Goal: Book appointment/travel/reservation

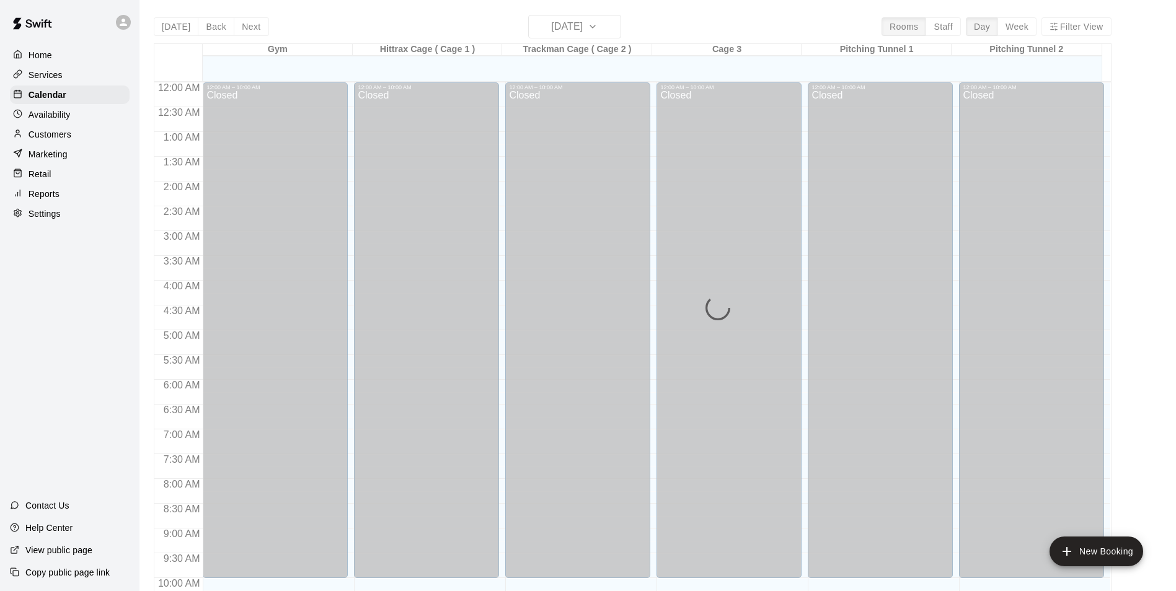
scroll to position [668, 0]
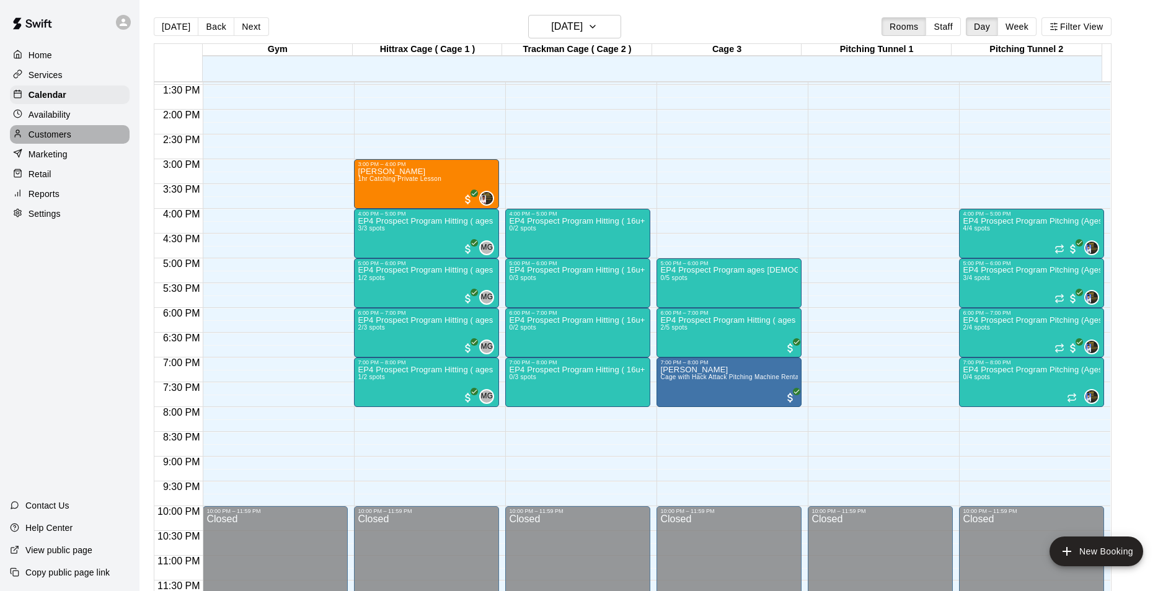
click at [65, 135] on p "Customers" at bounding box center [50, 134] width 43 height 12
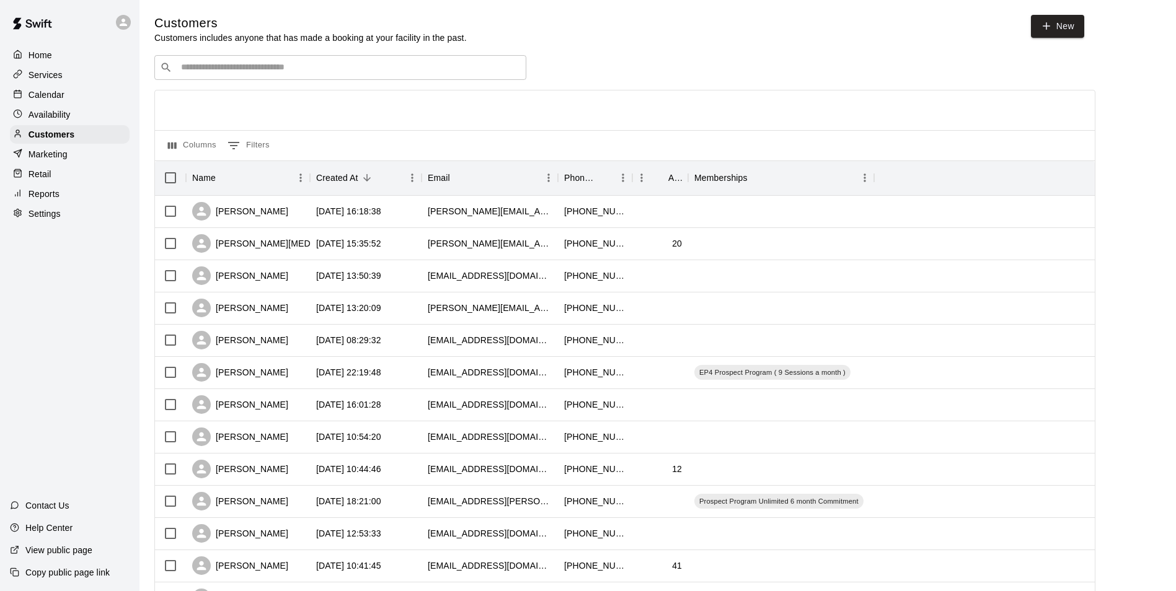
click at [286, 76] on div "​ ​" at bounding box center [340, 67] width 372 height 25
click at [38, 77] on p "Services" at bounding box center [46, 75] width 34 height 12
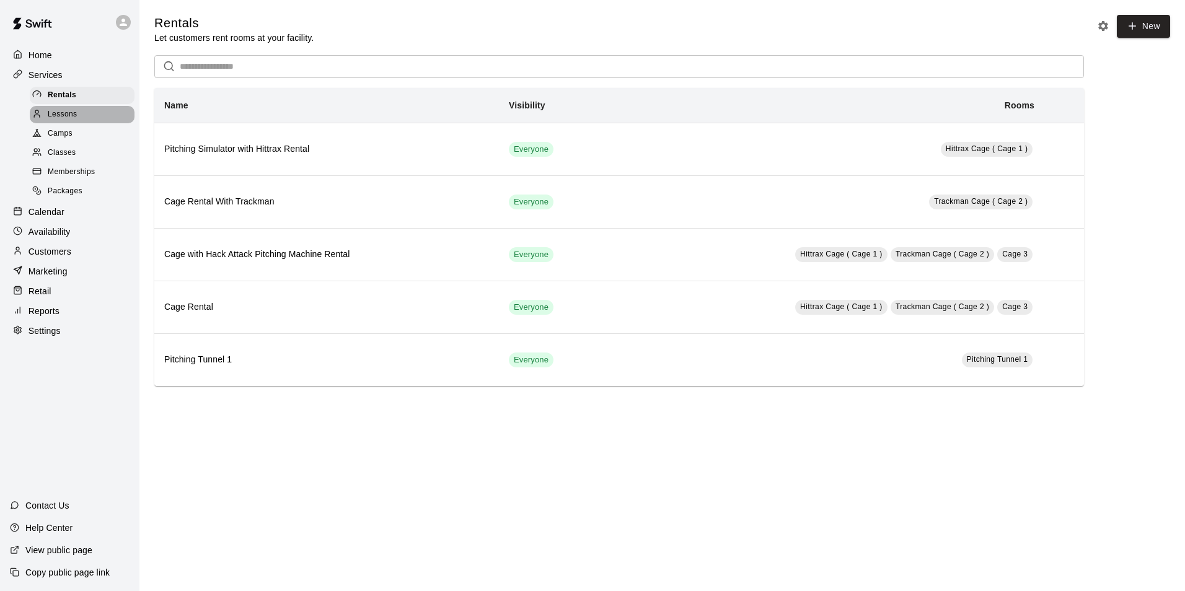
click at [59, 116] on span "Lessons" at bounding box center [63, 114] width 30 height 12
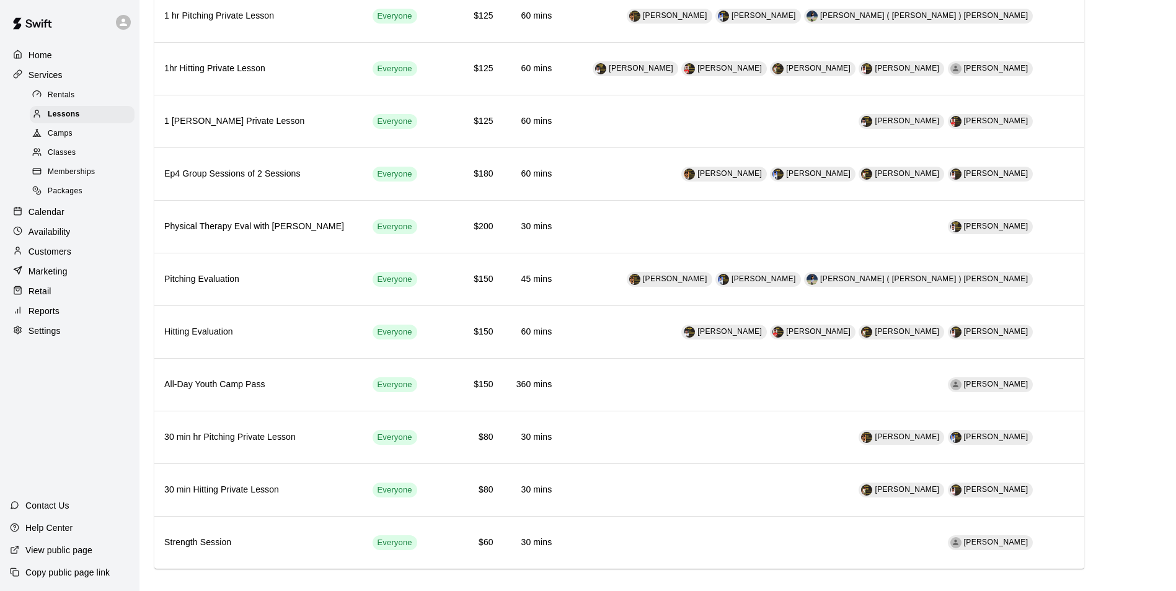
scroll to position [200, 0]
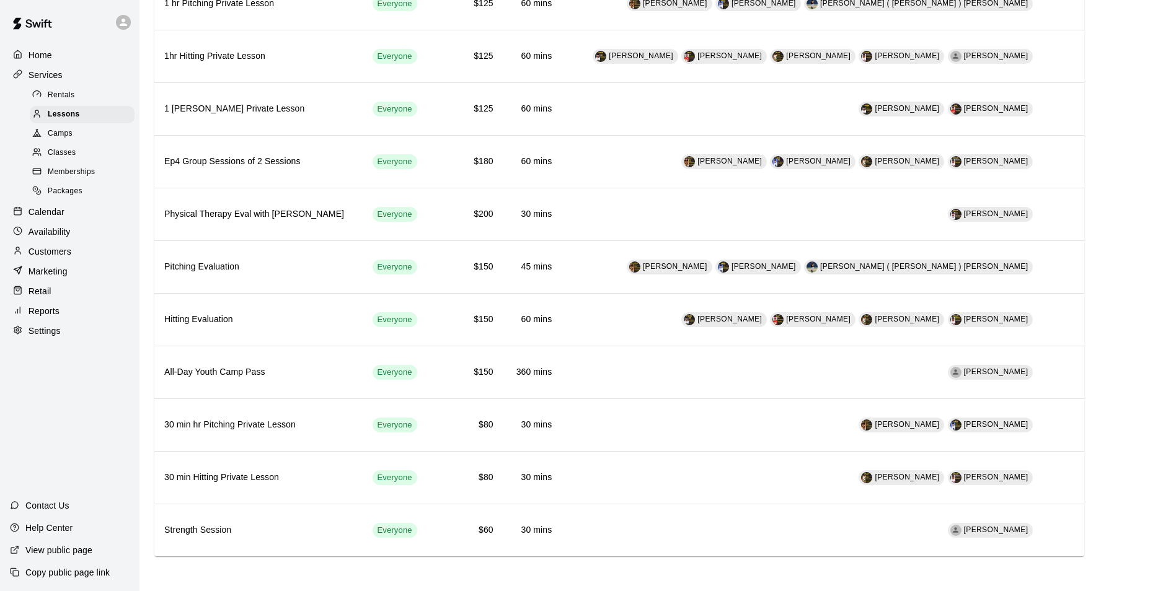
click at [35, 292] on div "Retail" at bounding box center [70, 291] width 120 height 19
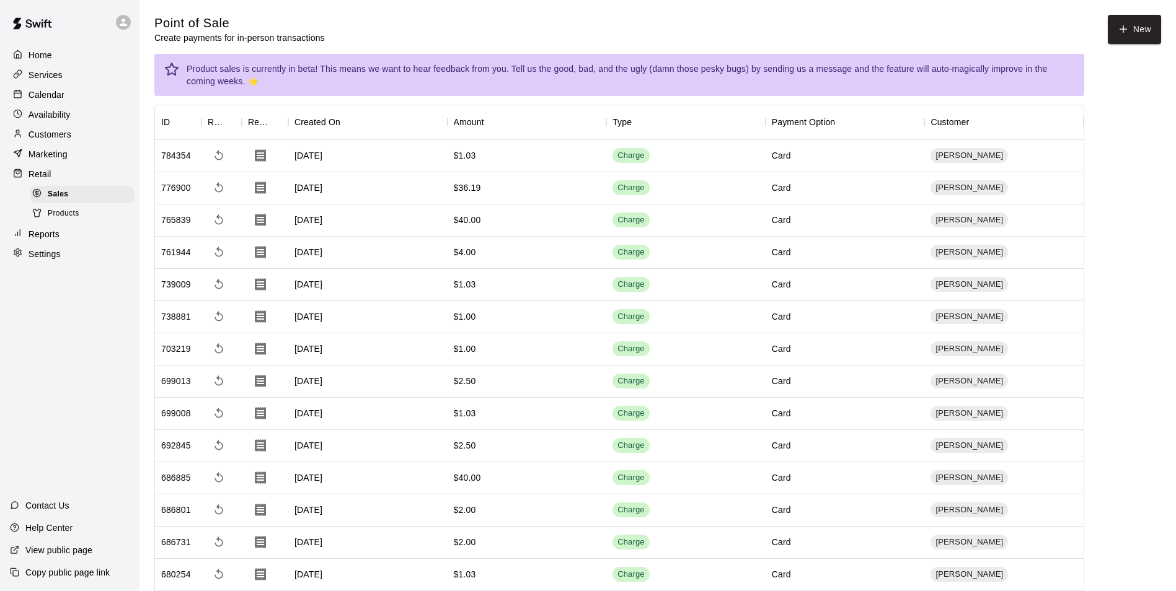
click at [55, 76] on p "Services" at bounding box center [46, 75] width 34 height 12
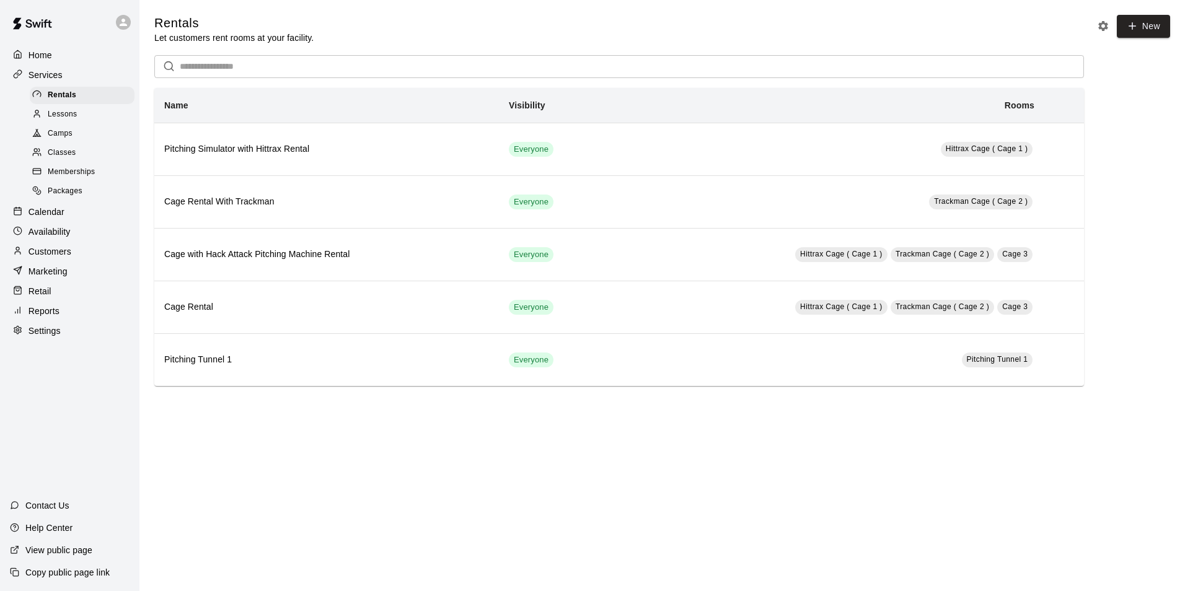
click at [68, 152] on span "Classes" at bounding box center [62, 153] width 28 height 12
click at [57, 218] on p "Calendar" at bounding box center [47, 212] width 36 height 12
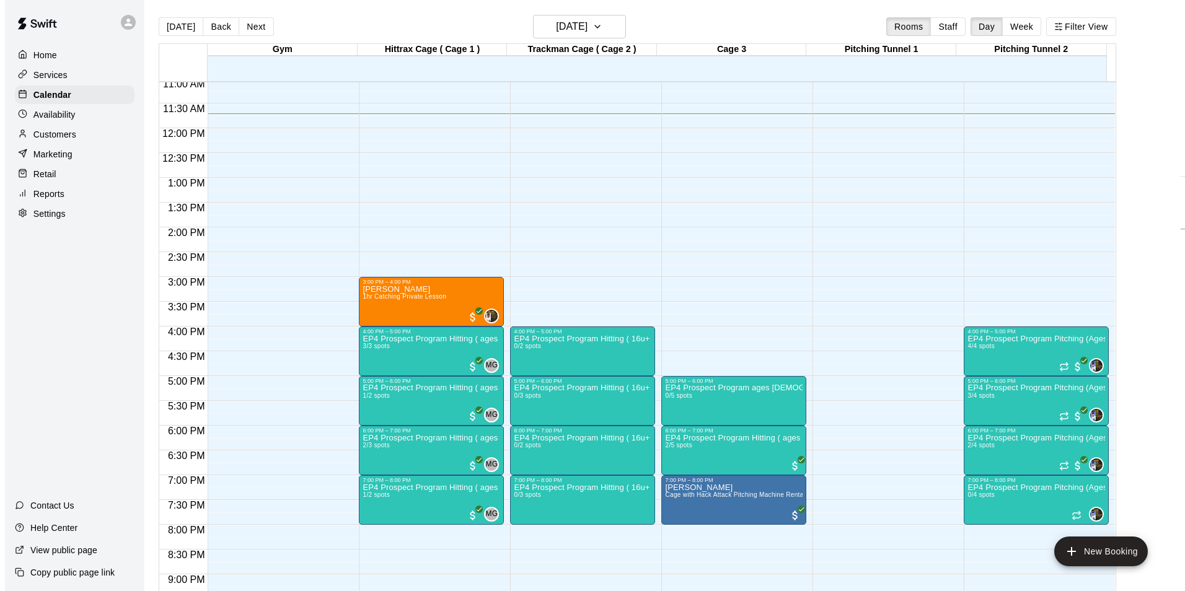
scroll to position [540, 0]
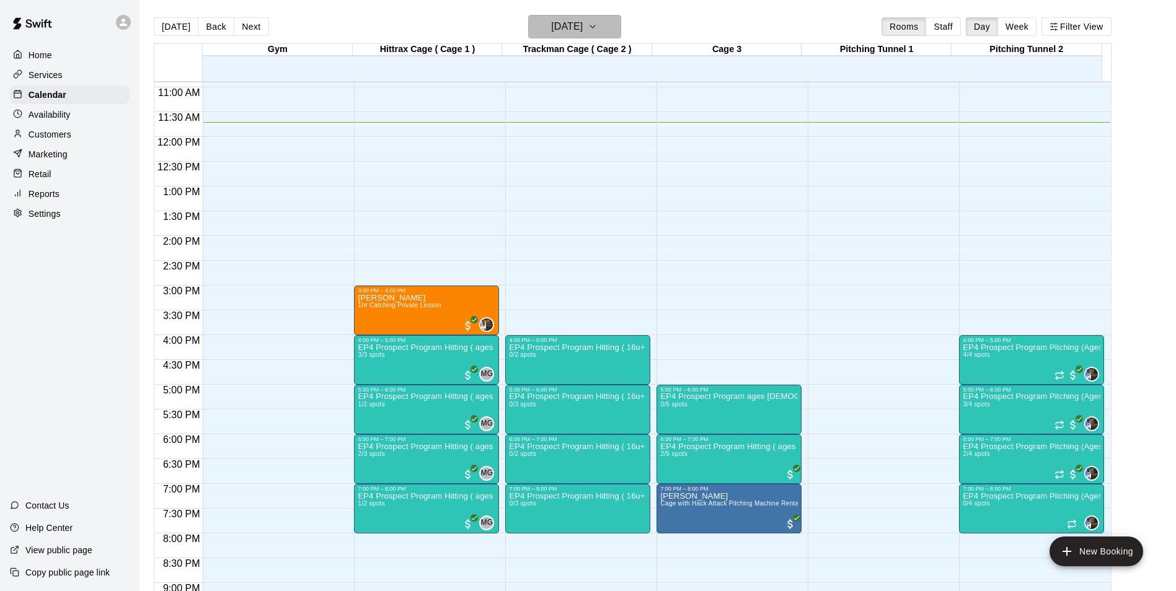
click at [597, 22] on icon "button" at bounding box center [592, 26] width 10 height 15
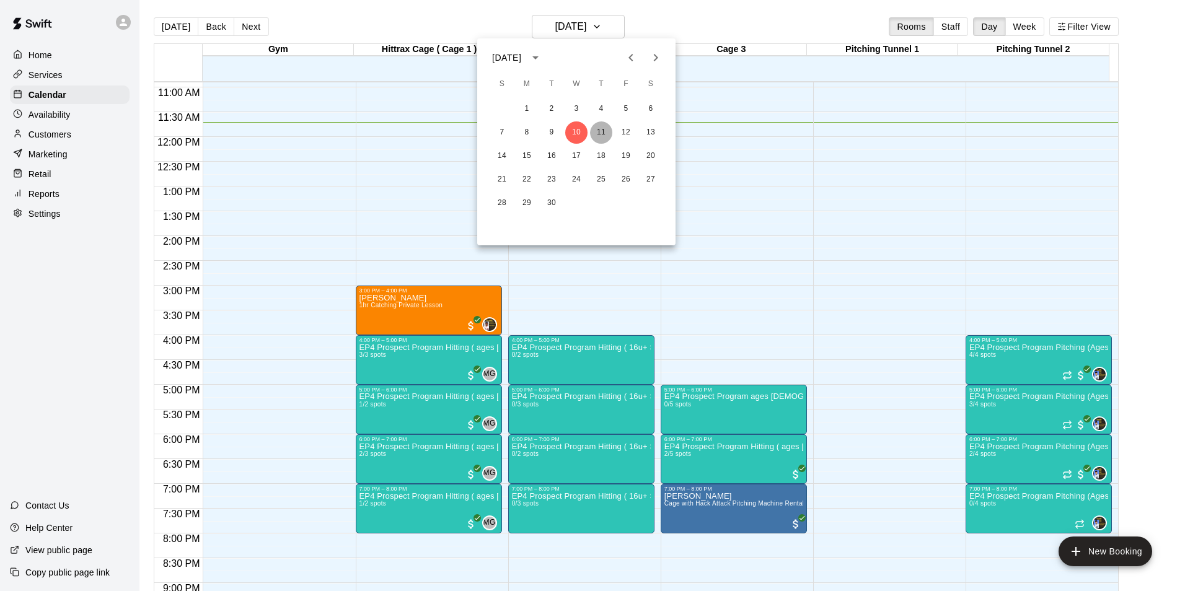
click at [600, 134] on button "11" at bounding box center [601, 132] width 22 height 22
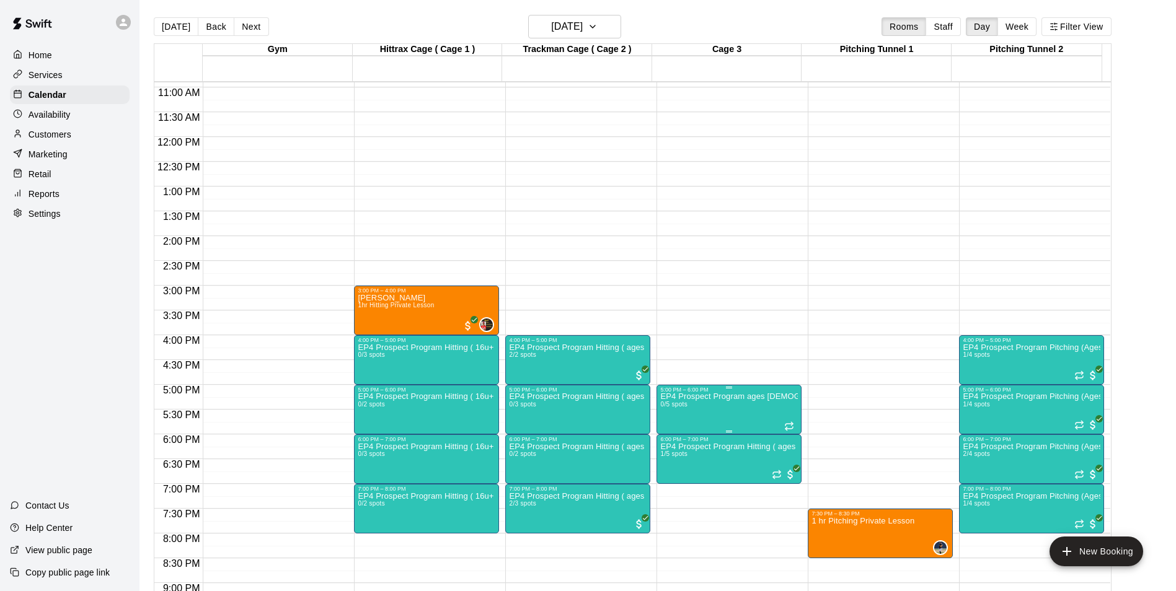
click at [791, 408] on div at bounding box center [592, 295] width 1185 height 591
click at [672, 403] on span "0/5 spots" at bounding box center [673, 404] width 27 height 7
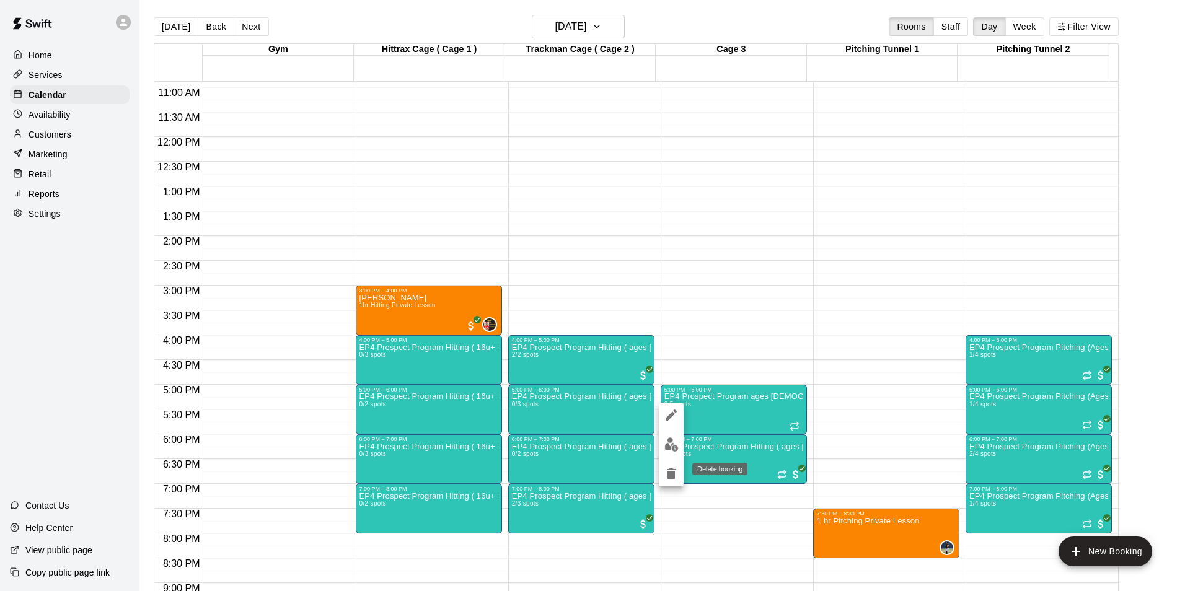
click at [671, 477] on icon "delete" at bounding box center [671, 473] width 9 height 11
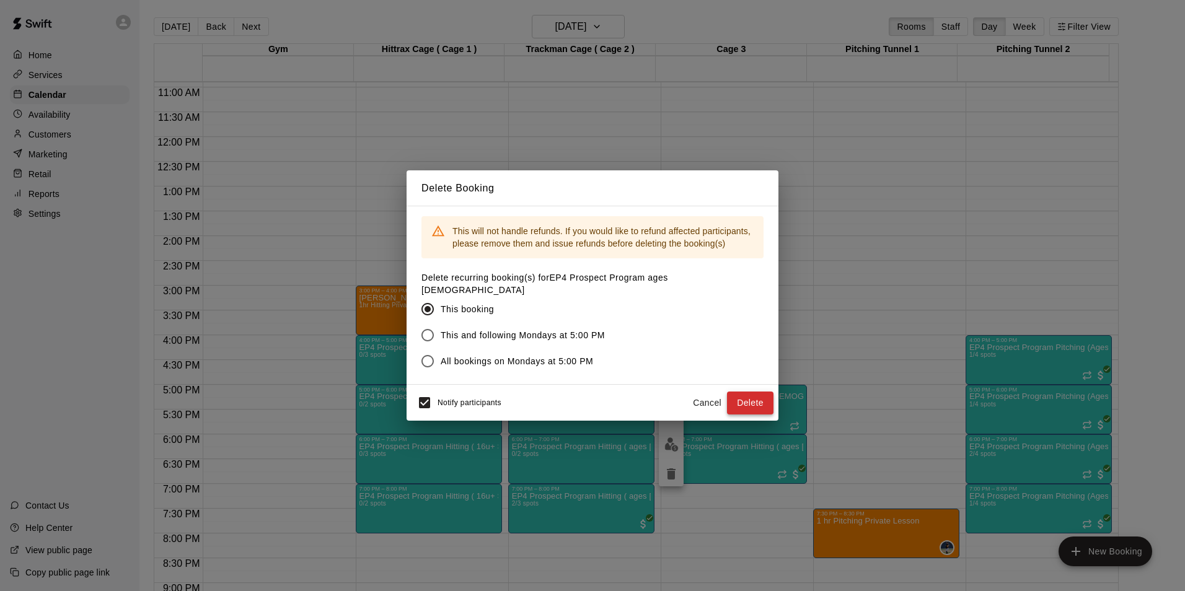
click at [741, 397] on button "Delete" at bounding box center [750, 403] width 46 height 23
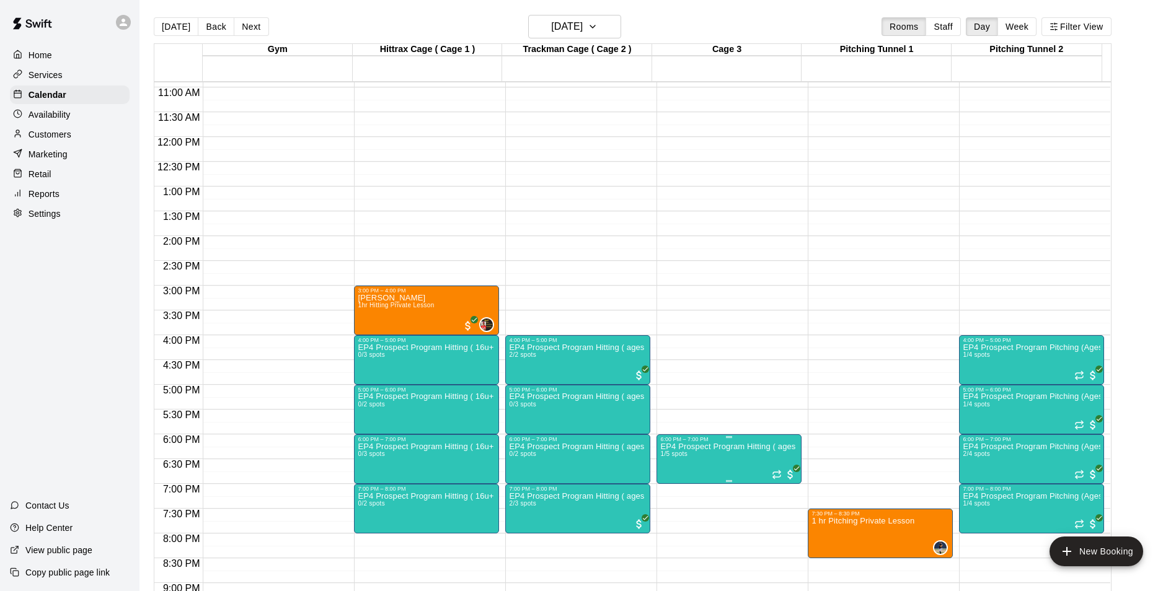
drag, startPoint x: 1116, startPoint y: 337, endPoint x: 1112, endPoint y: 393, distance: 56.6
click at [1112, 393] on div at bounding box center [592, 295] width 1185 height 591
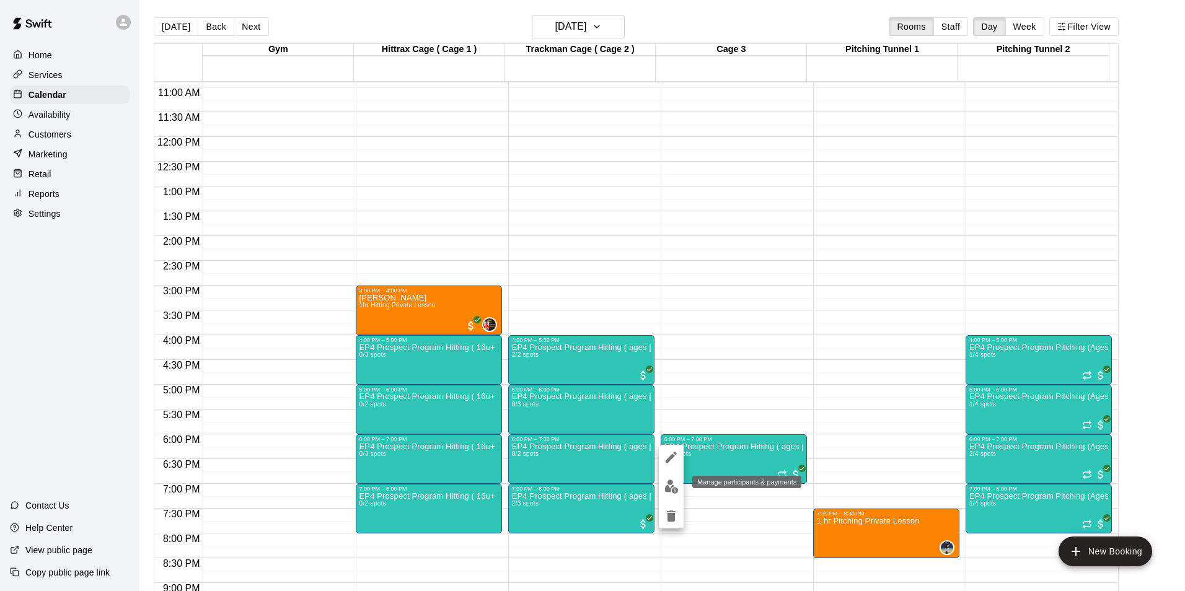
click at [672, 484] on img "edit" at bounding box center [671, 487] width 14 height 14
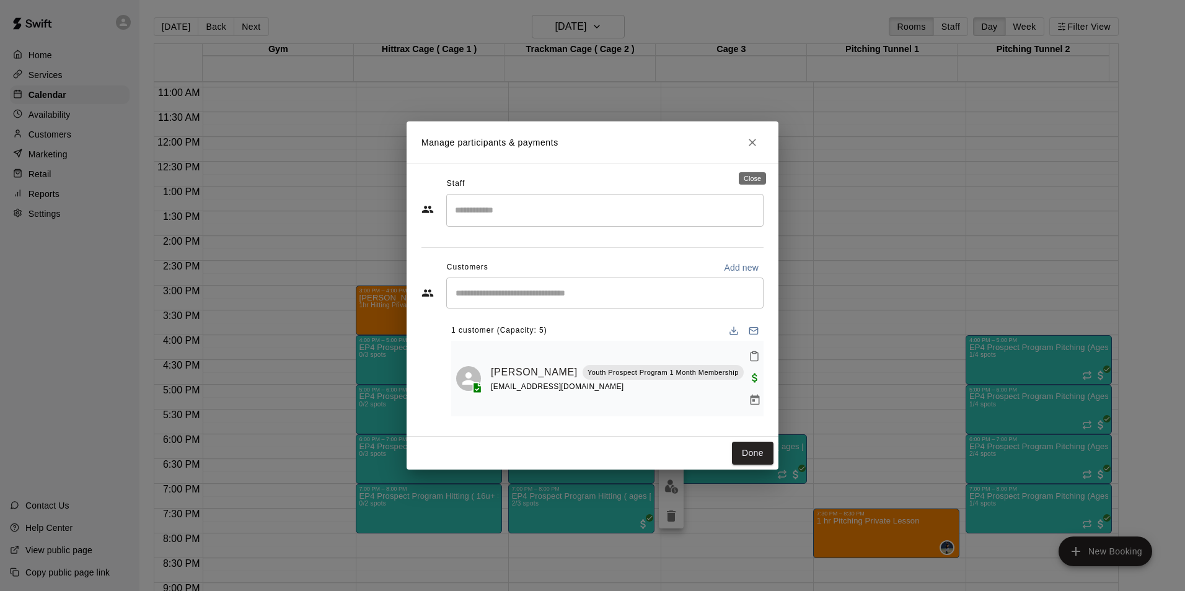
click at [753, 147] on icon "Close" at bounding box center [752, 142] width 12 height 12
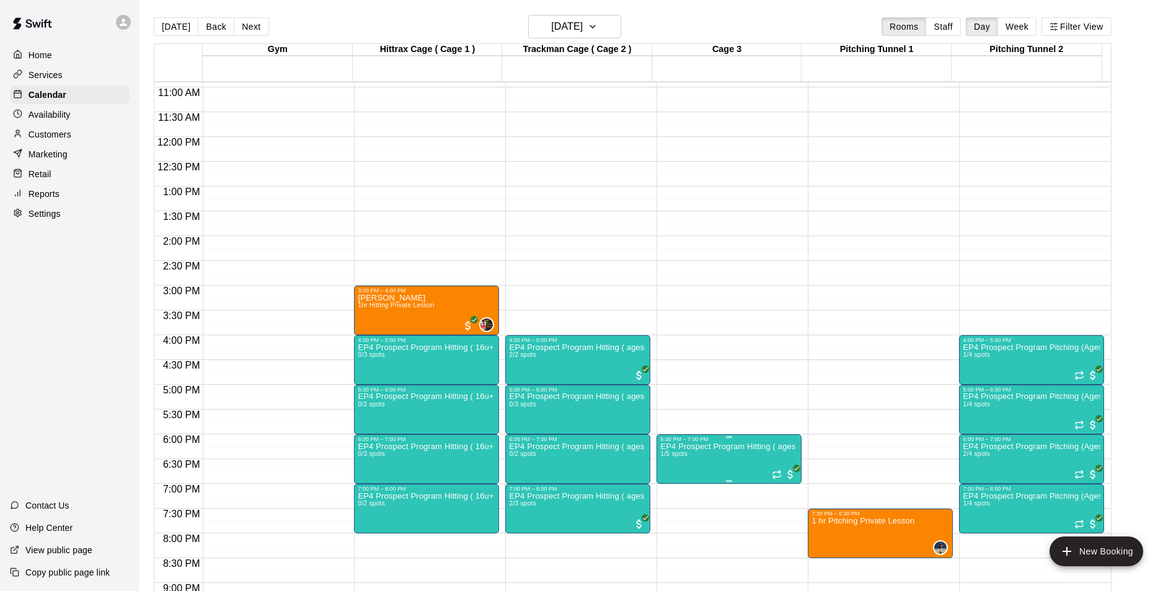
drag, startPoint x: 754, startPoint y: 455, endPoint x: 714, endPoint y: 460, distance: 40.7
click at [714, 460] on div at bounding box center [592, 295] width 1185 height 591
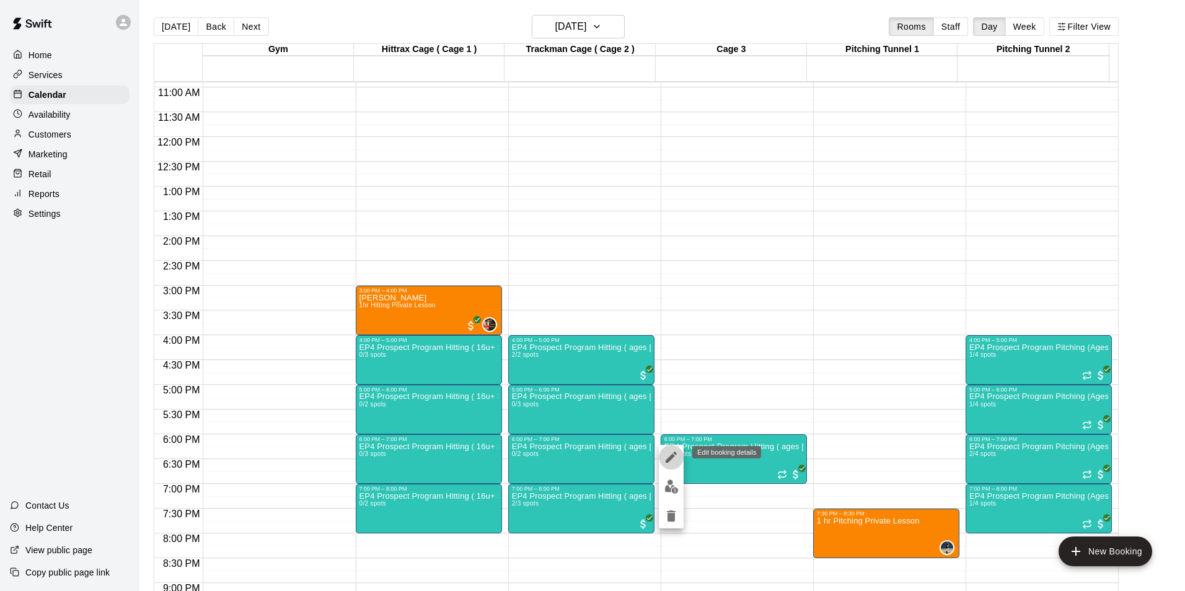
click at [673, 459] on icon "edit" at bounding box center [671, 457] width 15 height 15
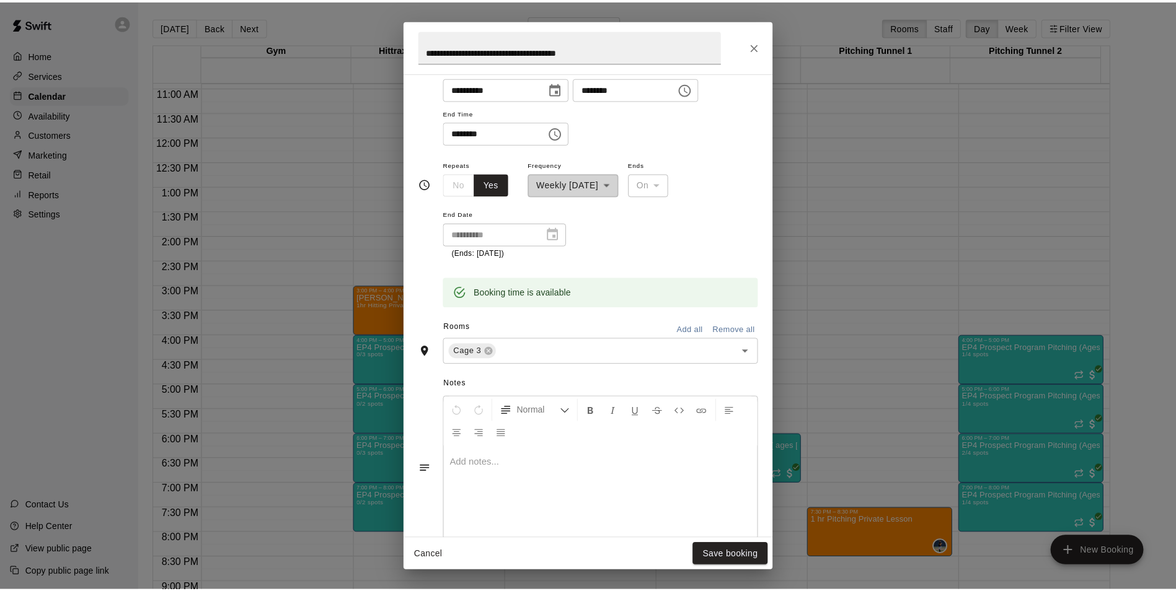
scroll to position [319, 0]
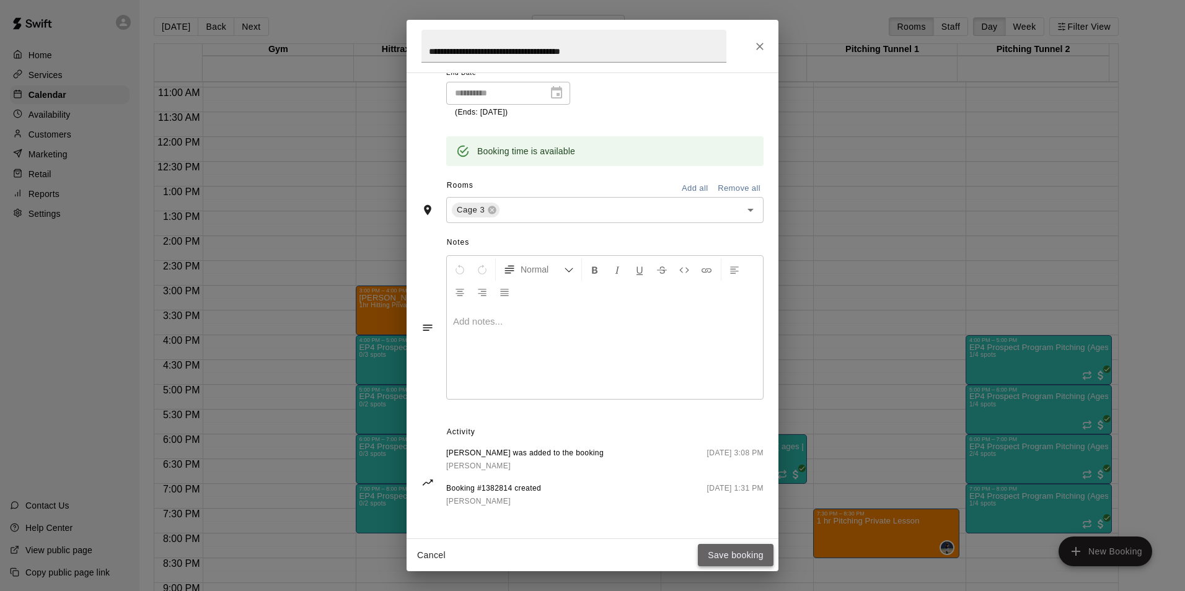
click at [728, 551] on button "Save booking" at bounding box center [736, 555] width 76 height 23
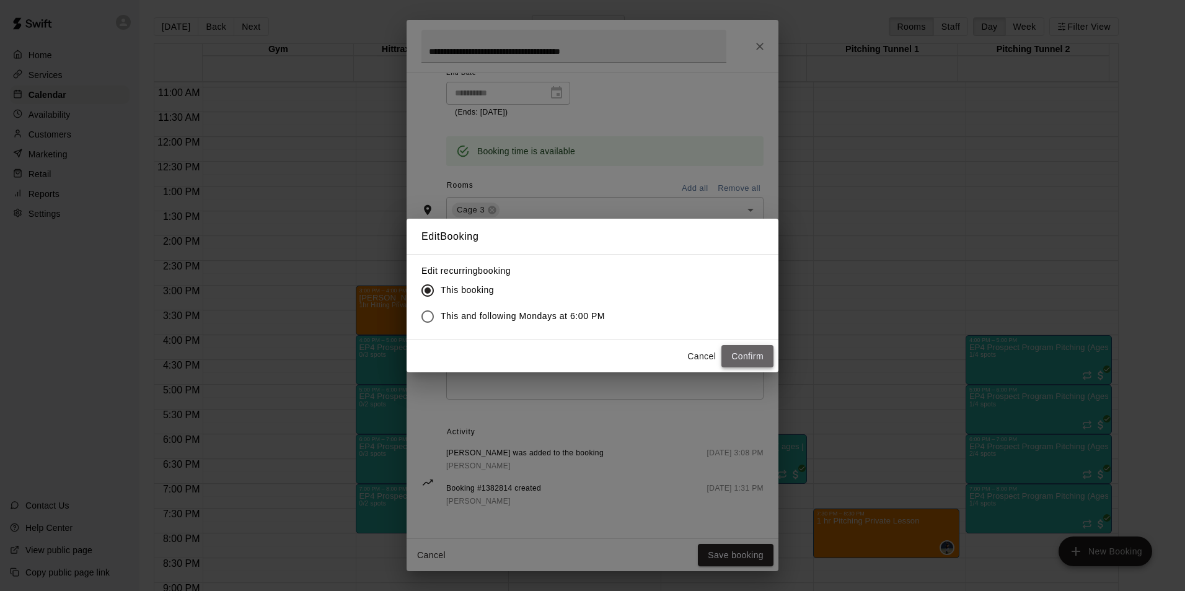
click at [750, 353] on button "Confirm" at bounding box center [747, 356] width 52 height 23
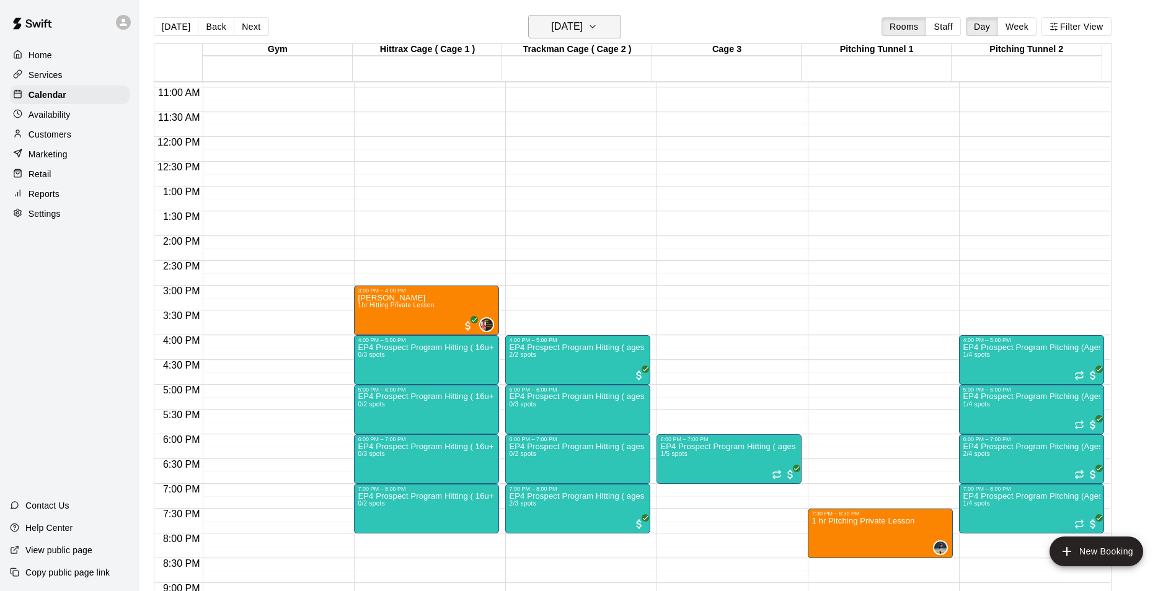
click at [597, 22] on icon "button" at bounding box center [592, 26] width 10 height 15
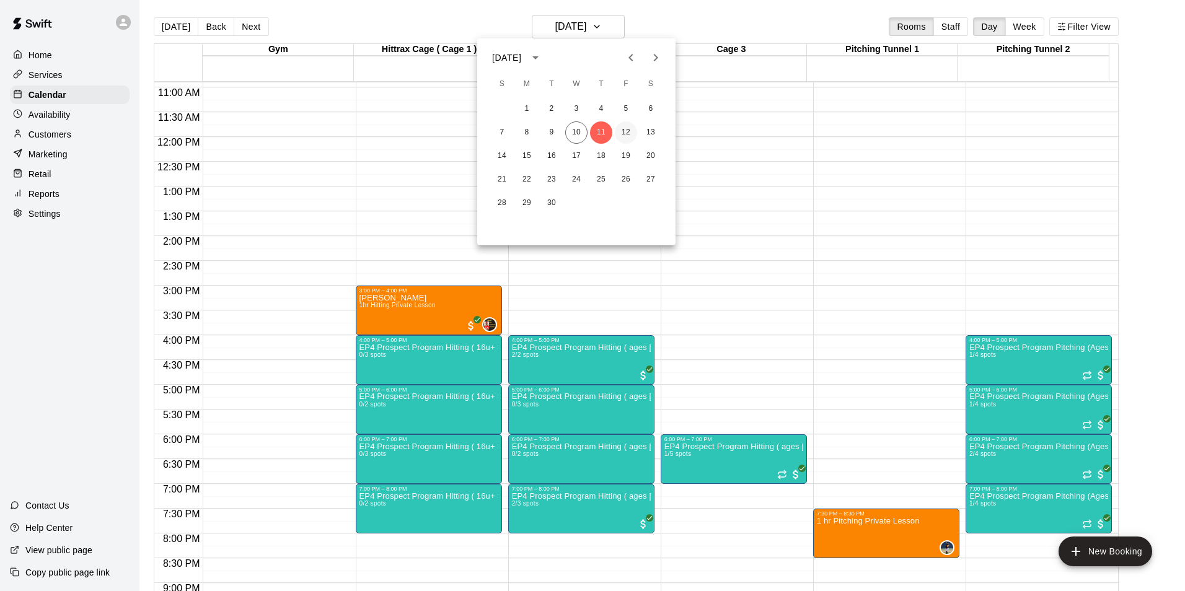
click at [628, 134] on button "12" at bounding box center [626, 132] width 22 height 22
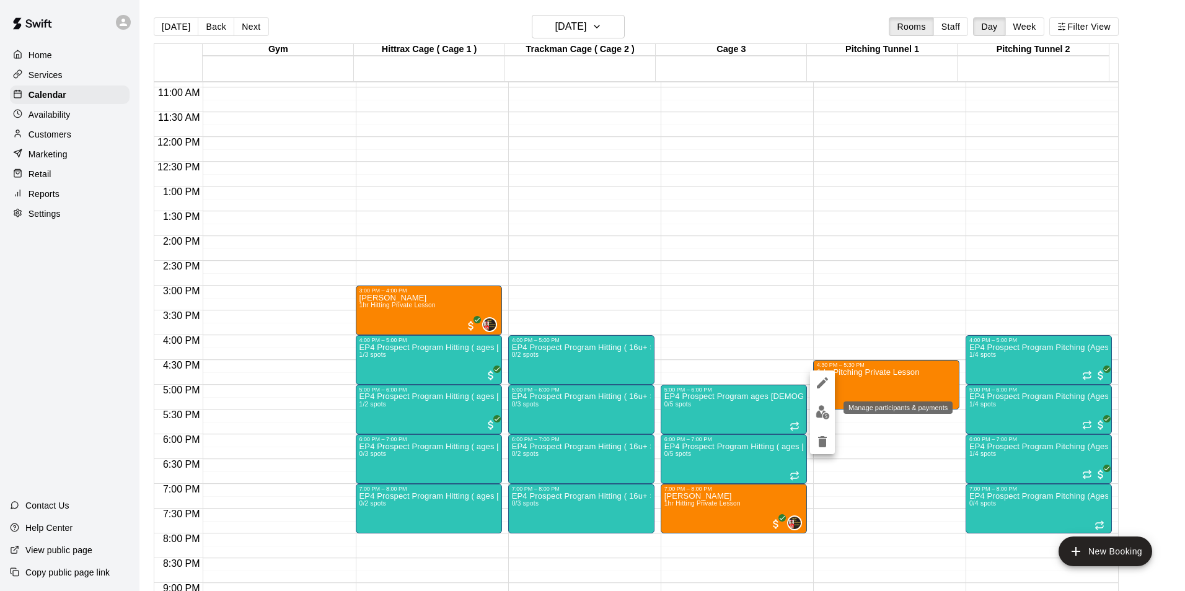
click at [823, 414] on img "edit" at bounding box center [822, 412] width 14 height 14
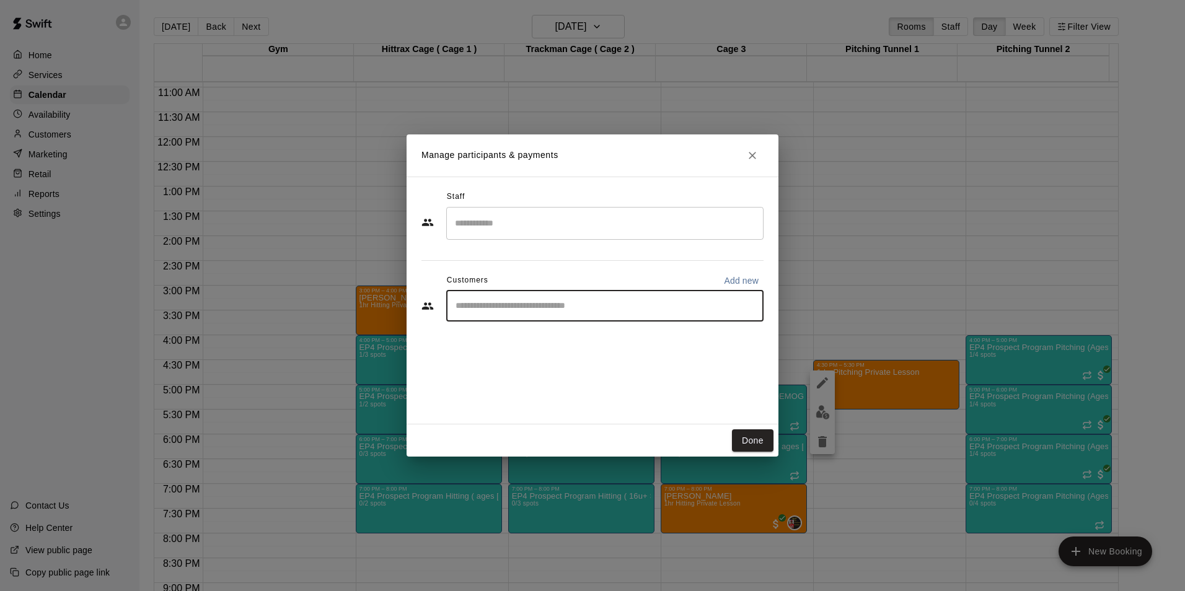
click at [484, 300] on input "Start typing to search customers..." at bounding box center [605, 306] width 306 height 12
type input "*****"
click at [519, 343] on div "[PERSON_NAME] Youth Prospect Program 1 Month Membership [EMAIL_ADDRESS][DOMAIN_…" at bounding box center [601, 341] width 241 height 27
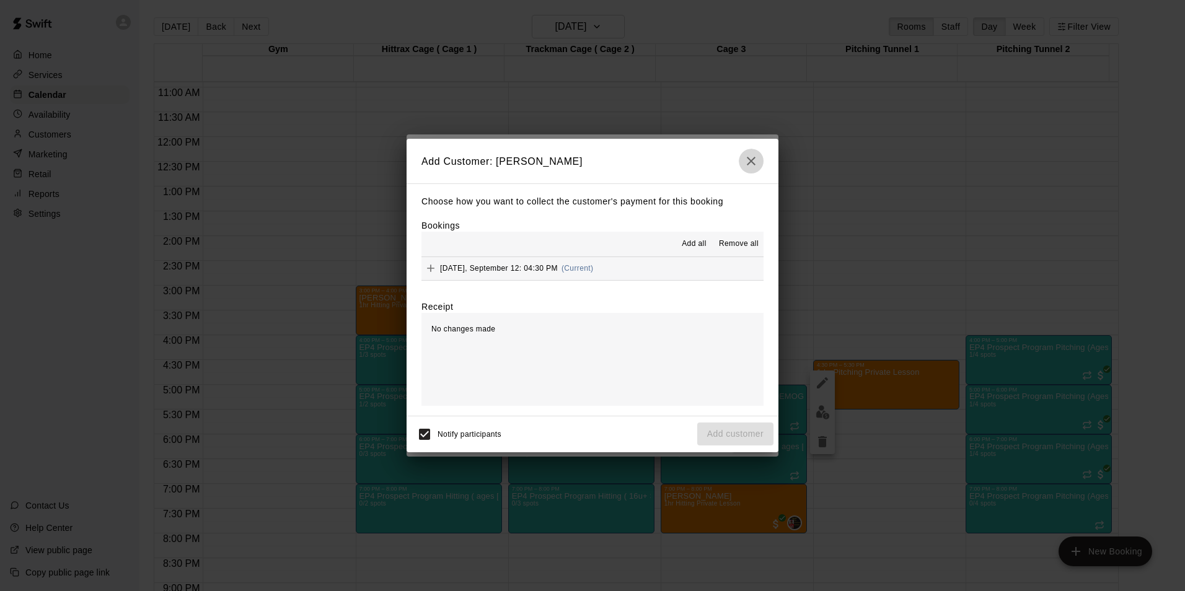
click at [749, 154] on icon "button" at bounding box center [751, 161] width 15 height 15
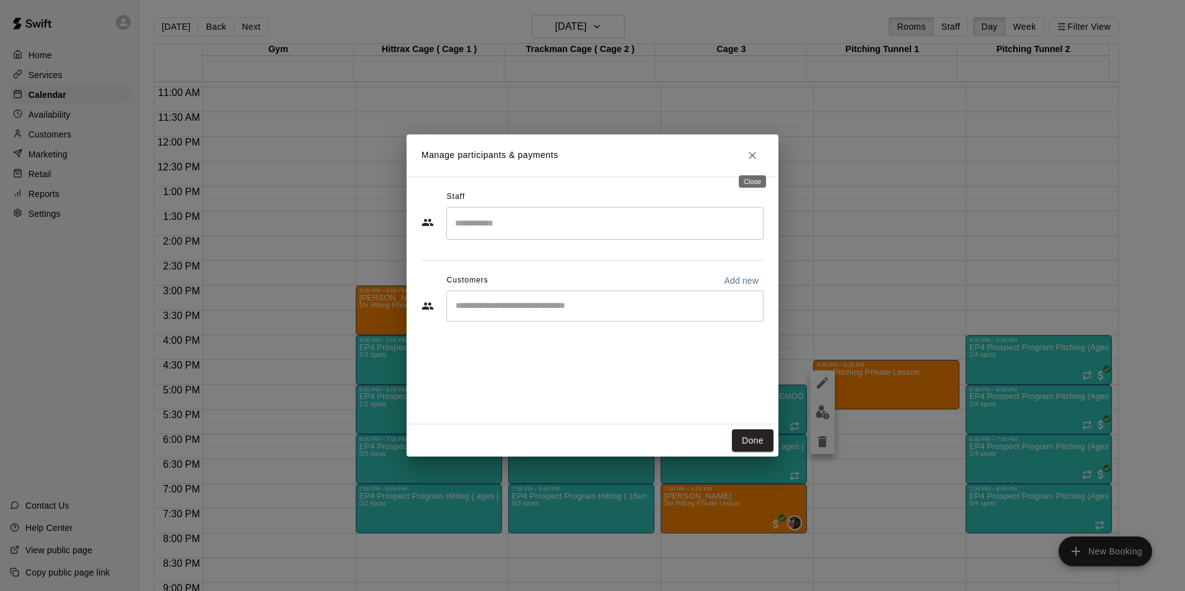
click at [757, 156] on icon "Close" at bounding box center [752, 155] width 12 height 12
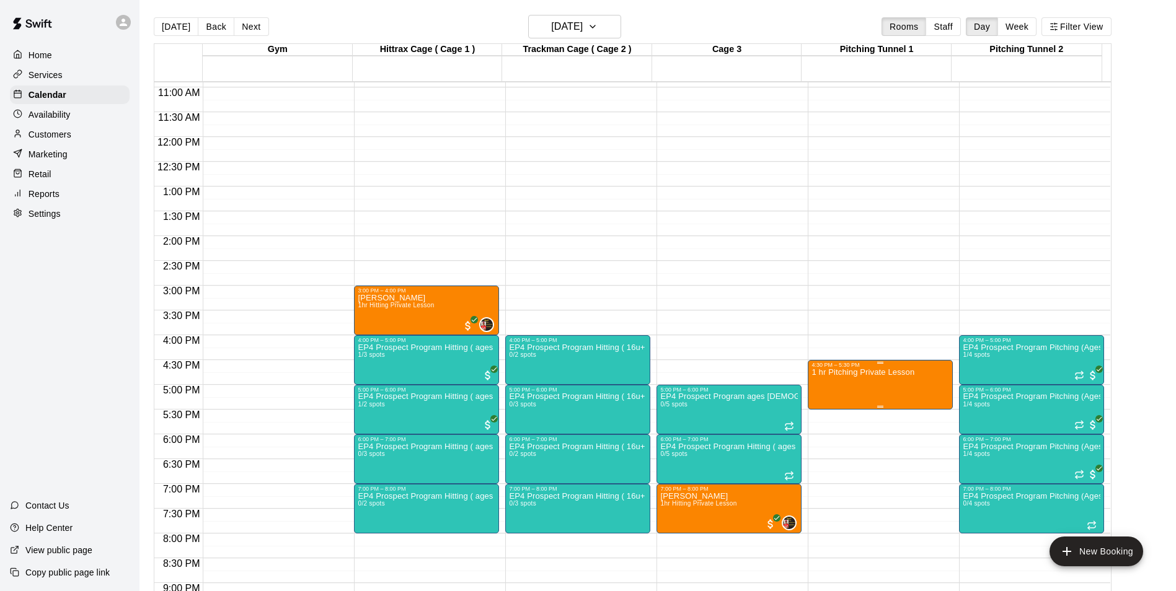
drag, startPoint x: 835, startPoint y: 377, endPoint x: 840, endPoint y: 390, distance: 14.7
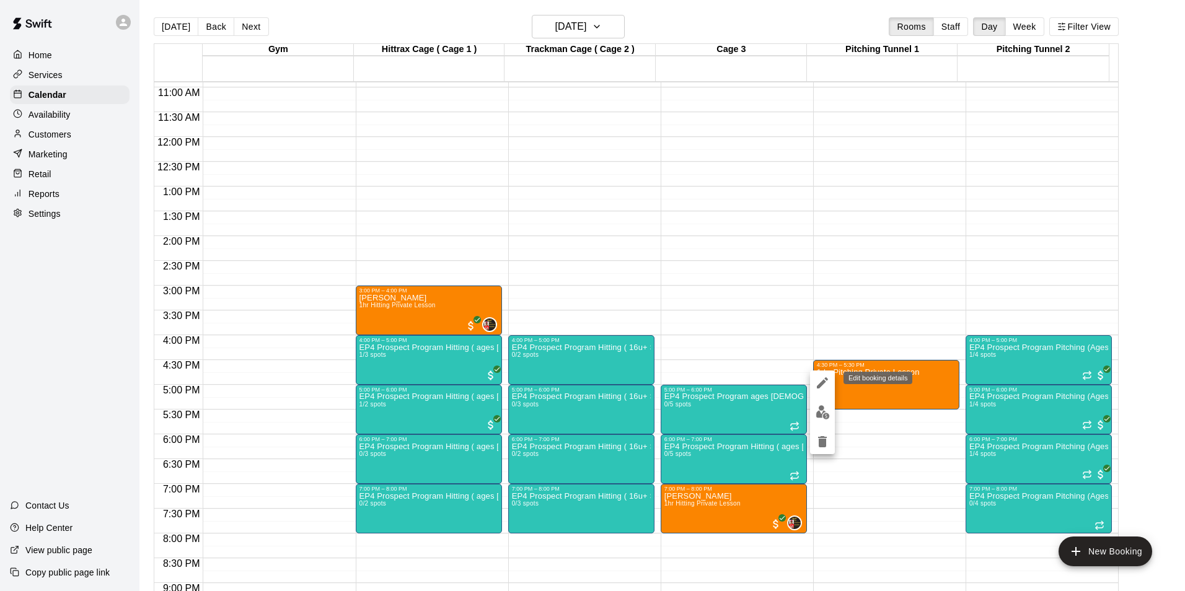
click at [820, 381] on icon "edit" at bounding box center [822, 383] width 15 height 15
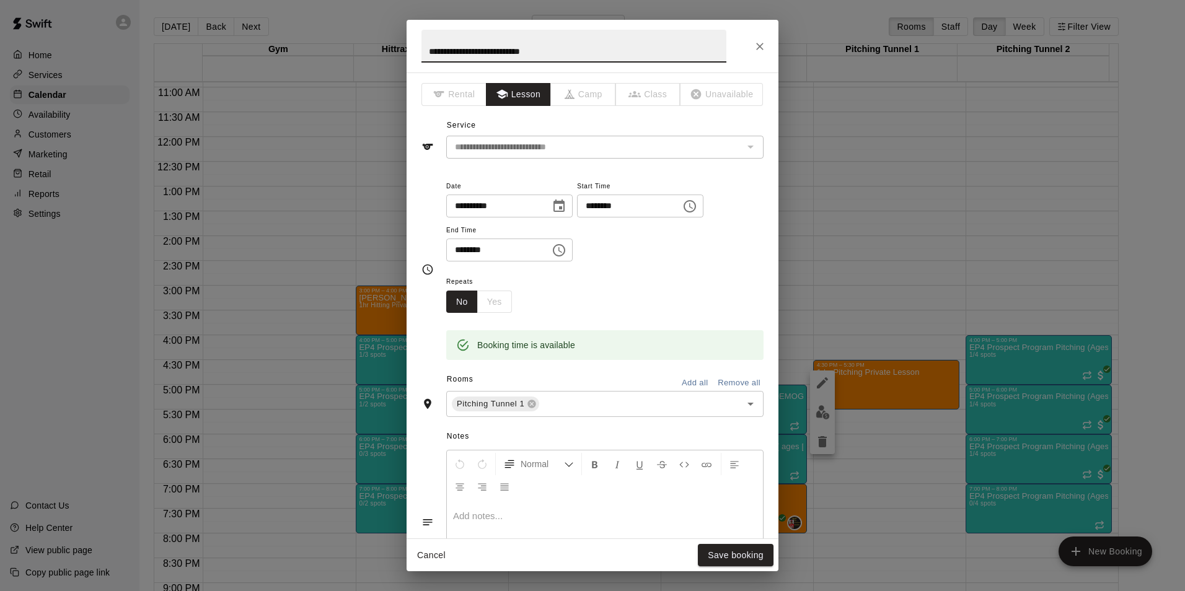
click at [447, 511] on div at bounding box center [605, 547] width 316 height 93
click at [729, 558] on button "Save booking" at bounding box center [736, 555] width 76 height 23
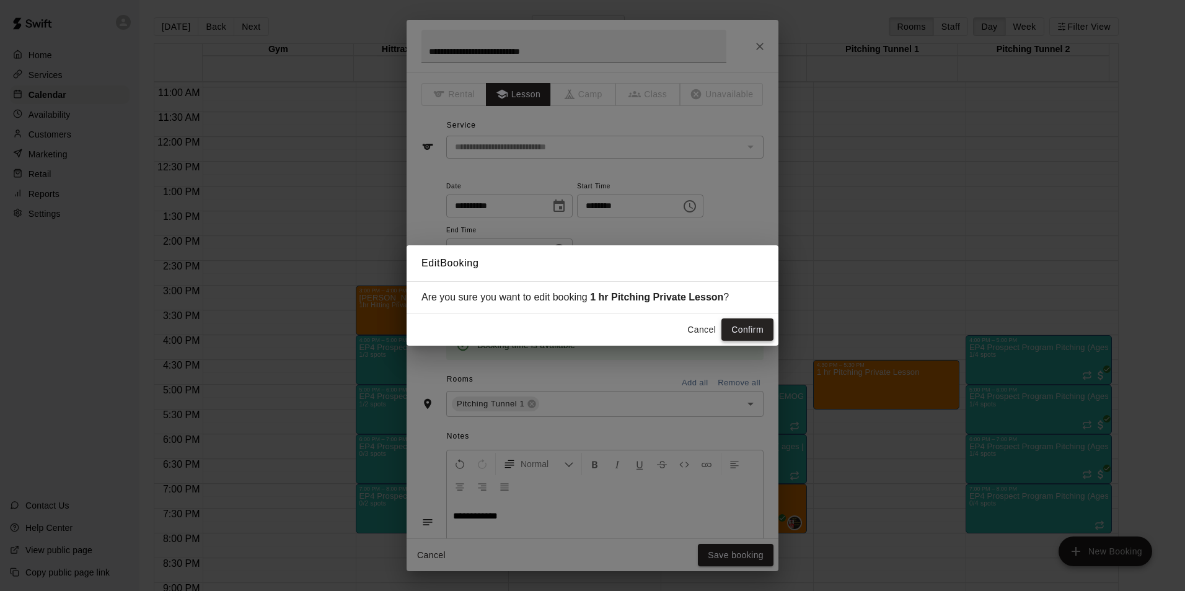
click at [754, 322] on button "Confirm" at bounding box center [747, 330] width 52 height 23
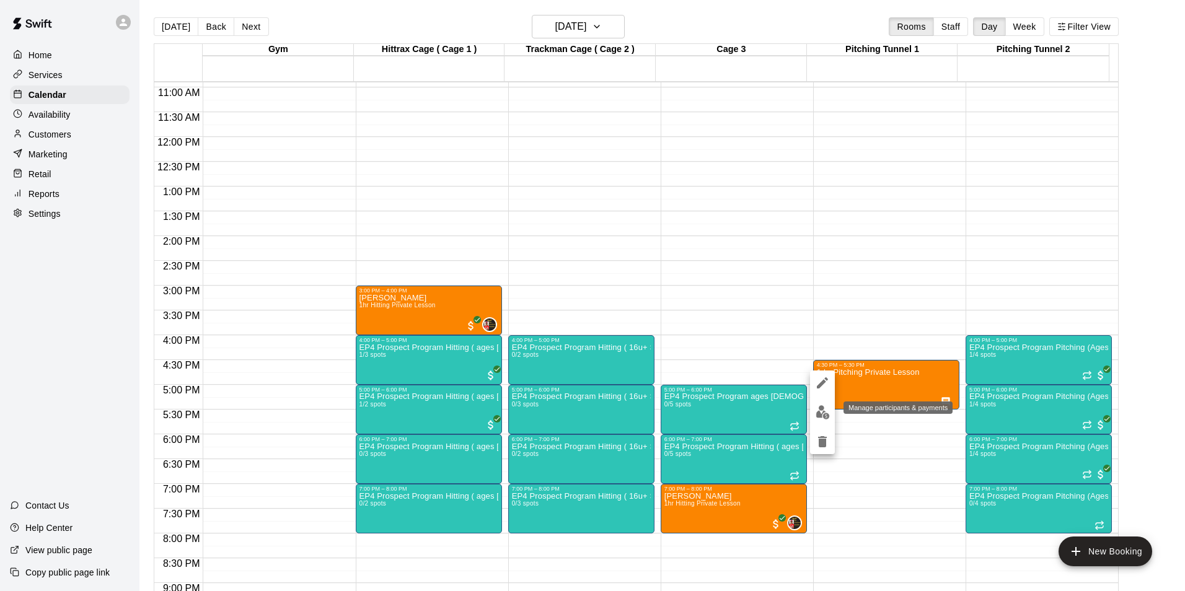
click at [823, 416] on img "edit" at bounding box center [822, 412] width 14 height 14
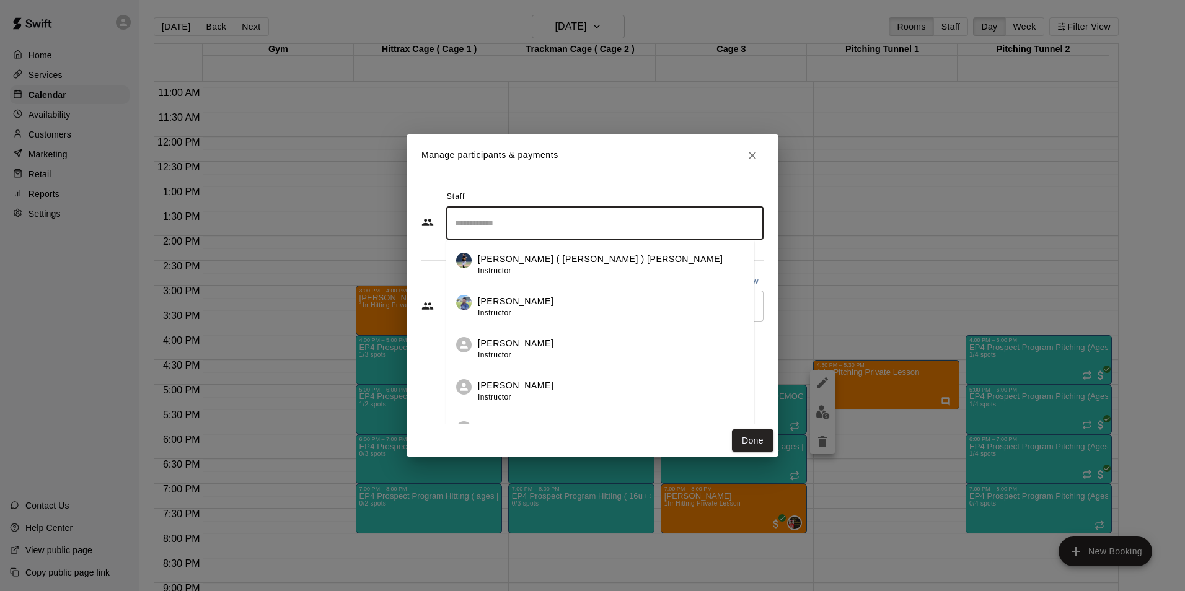
click at [465, 224] on input "Search staff" at bounding box center [605, 224] width 306 height 22
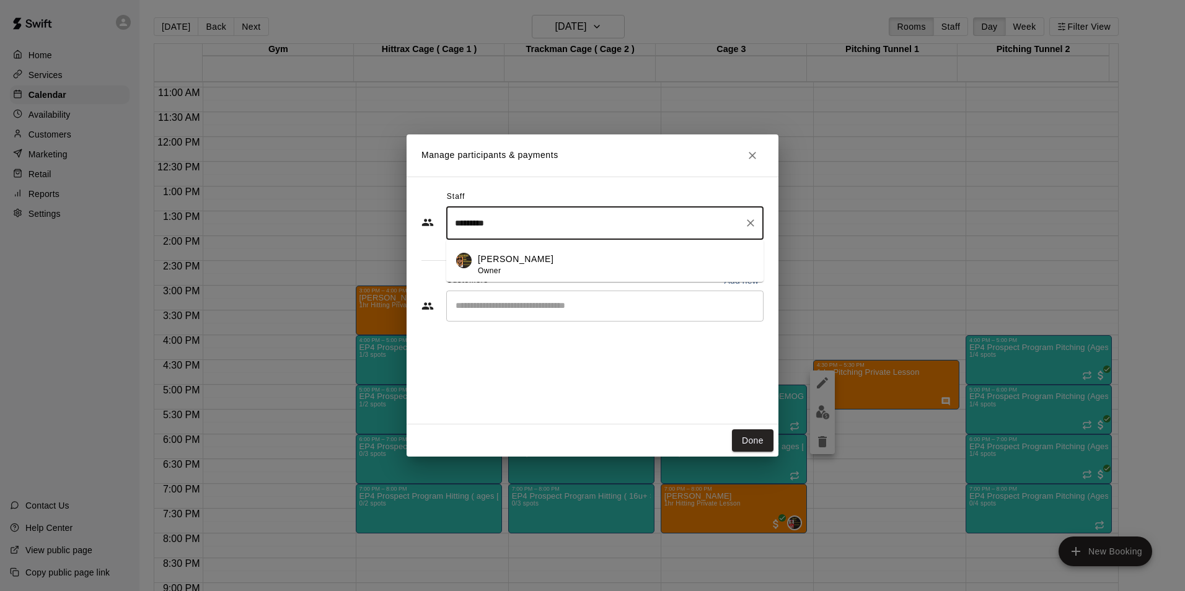
click at [501, 267] on div "[PERSON_NAME] Owner" at bounding box center [516, 265] width 76 height 24
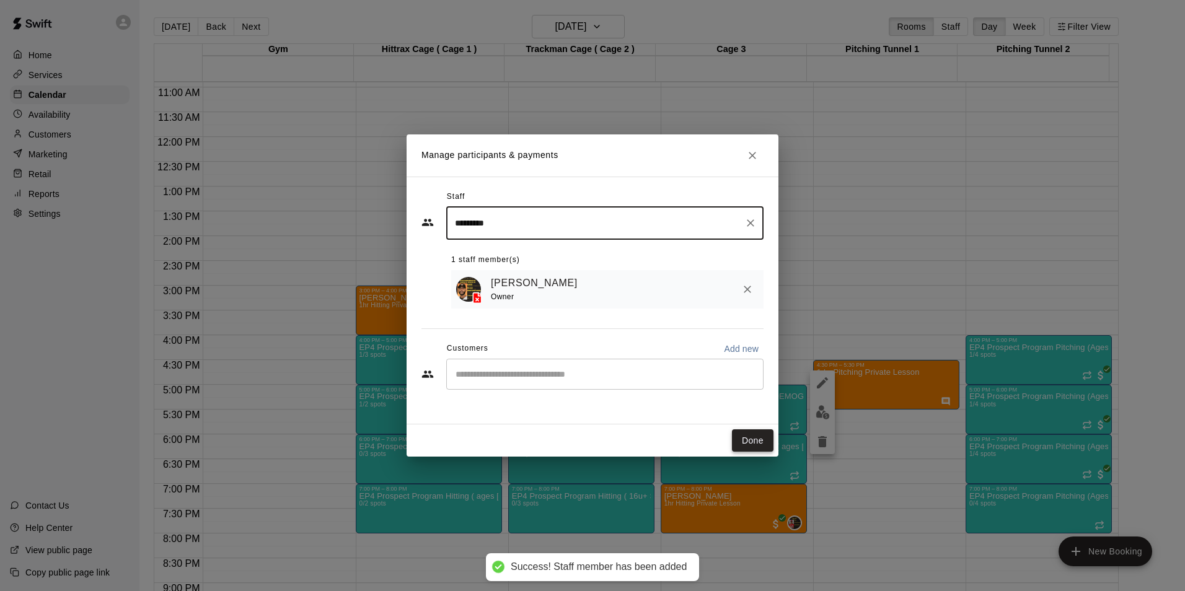
type input "*********"
click at [756, 443] on button "Done" at bounding box center [753, 440] width 42 height 23
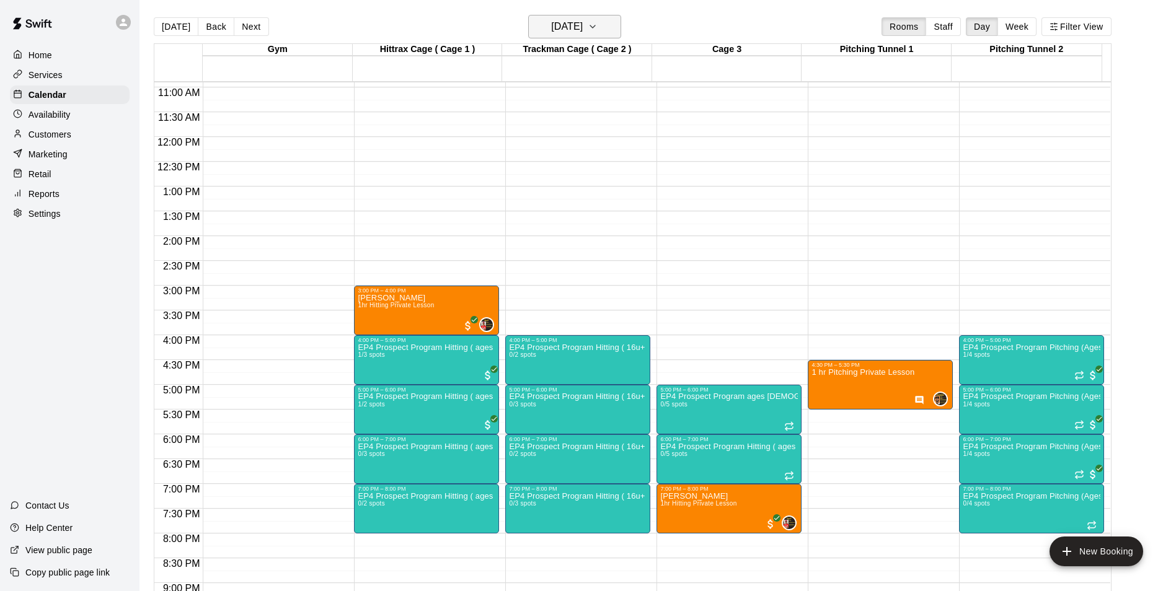
click at [597, 24] on icon "button" at bounding box center [592, 26] width 10 height 15
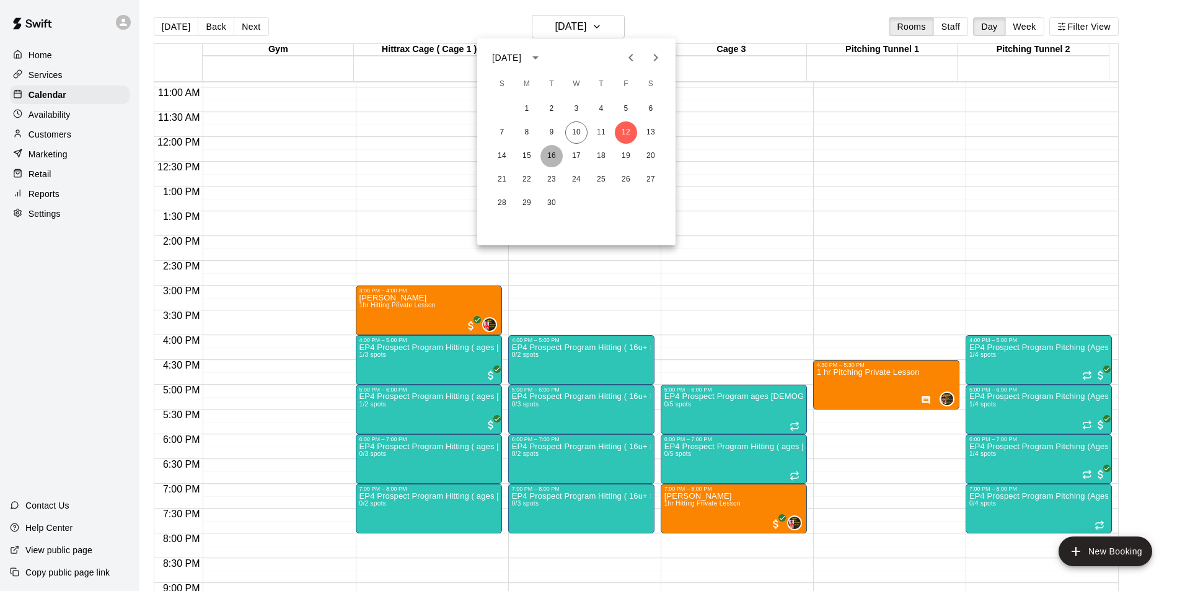
click at [555, 157] on button "16" at bounding box center [551, 156] width 22 height 22
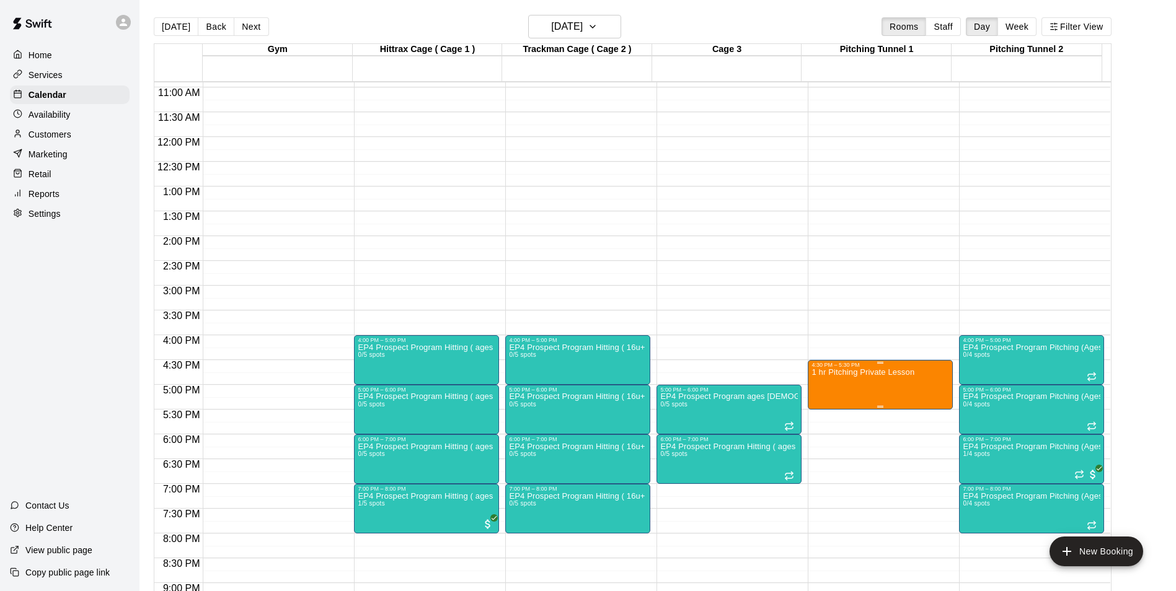
click at [824, 416] on img "edit" at bounding box center [822, 412] width 14 height 14
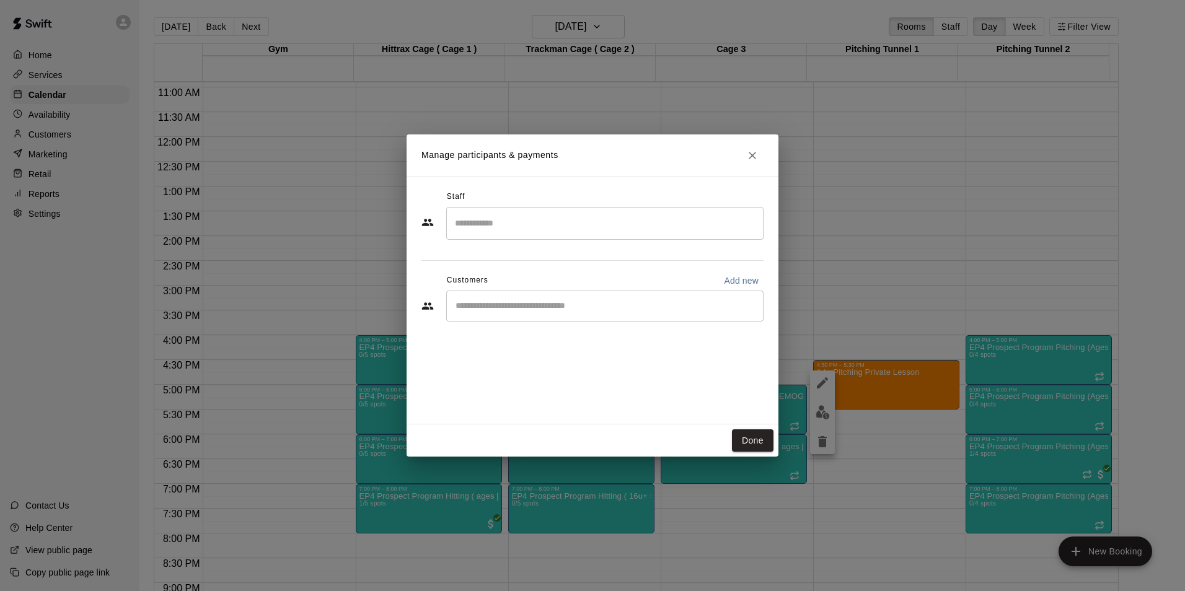
click at [504, 226] on input "Search staff" at bounding box center [605, 224] width 306 height 22
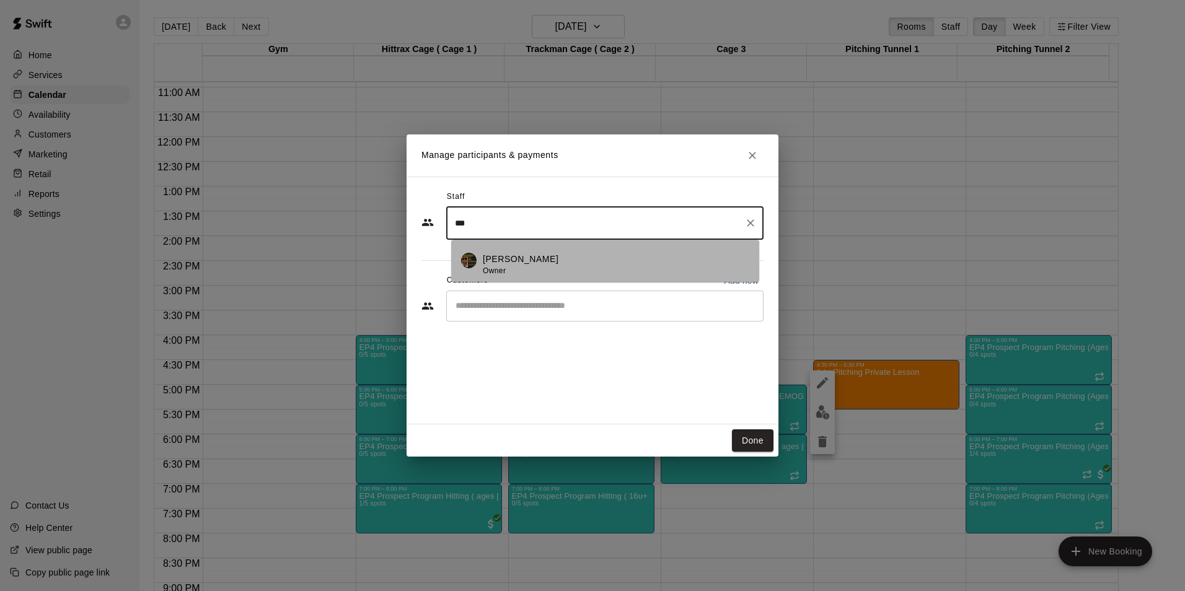
click at [514, 265] on p "[PERSON_NAME]" at bounding box center [521, 259] width 76 height 13
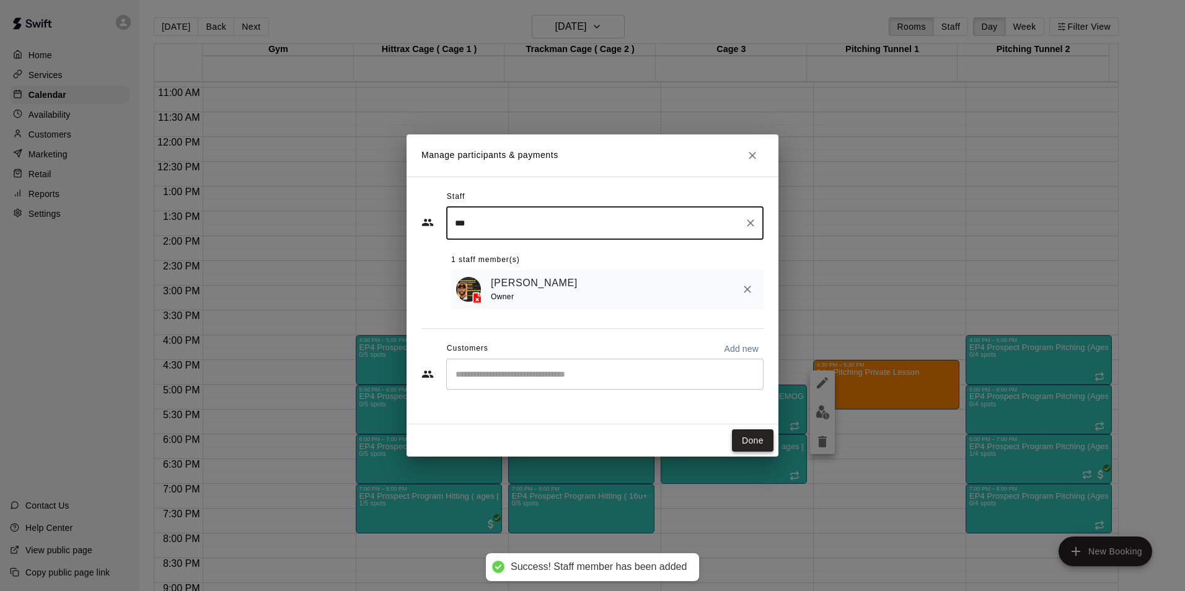
type input "***"
click at [752, 439] on button "Done" at bounding box center [753, 440] width 42 height 23
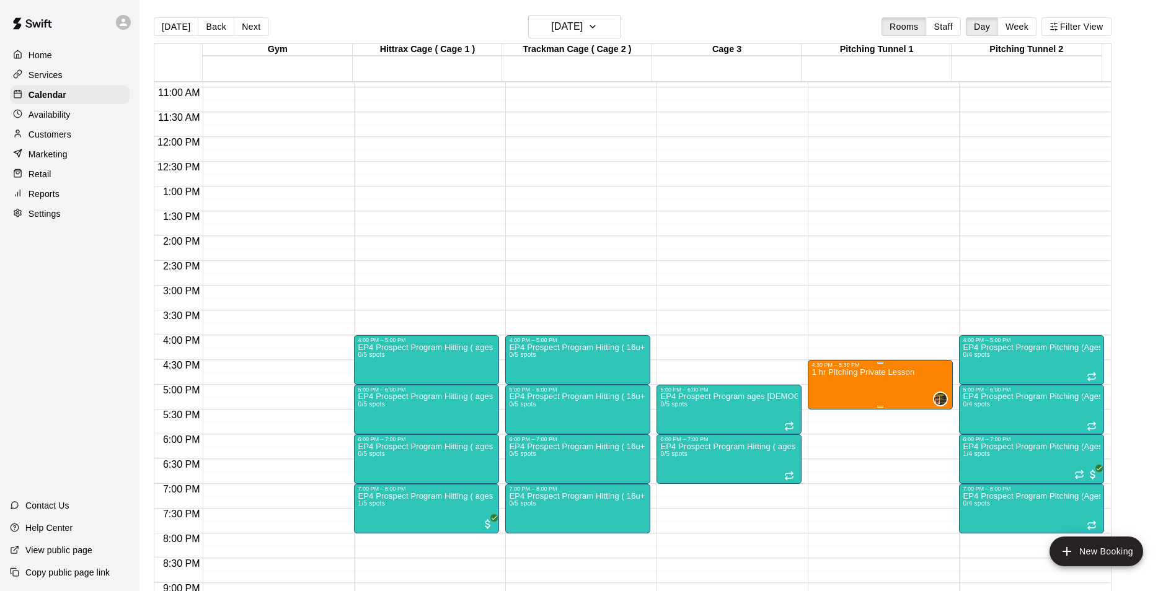
drag, startPoint x: 856, startPoint y: 391, endPoint x: 827, endPoint y: 374, distance: 33.9
click at [827, 372] on p "1 hr Pitching Private Lesson" at bounding box center [862, 372] width 103 height 0
click at [825, 386] on icon "edit" at bounding box center [822, 387] width 11 height 11
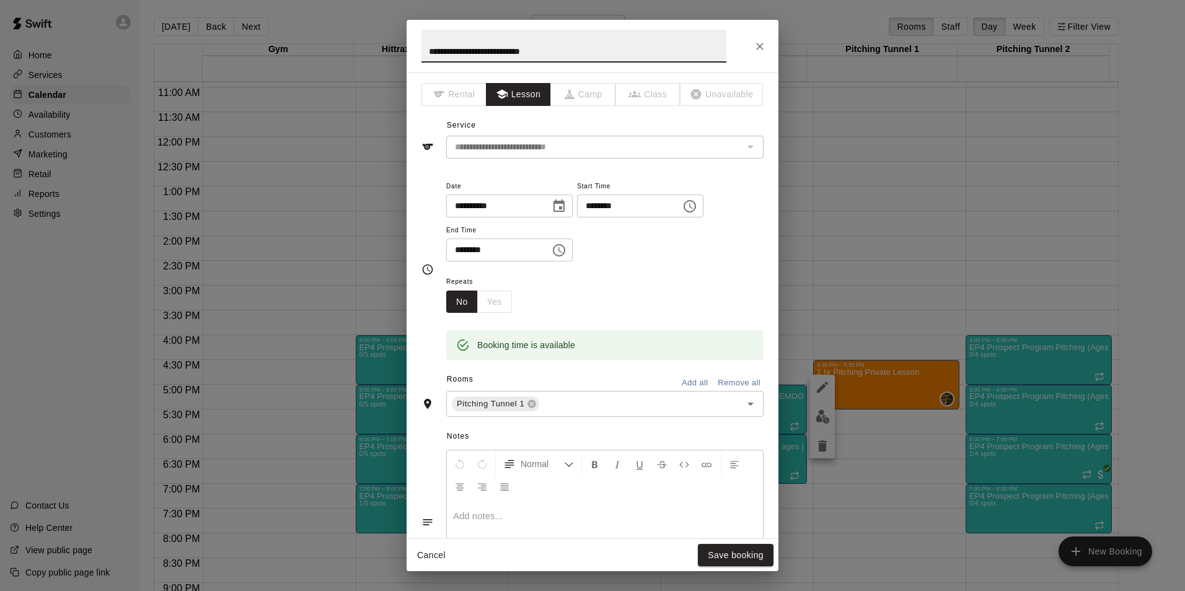
click at [484, 516] on p at bounding box center [605, 516] width 304 height 12
click at [734, 552] on button "Save booking" at bounding box center [736, 555] width 76 height 23
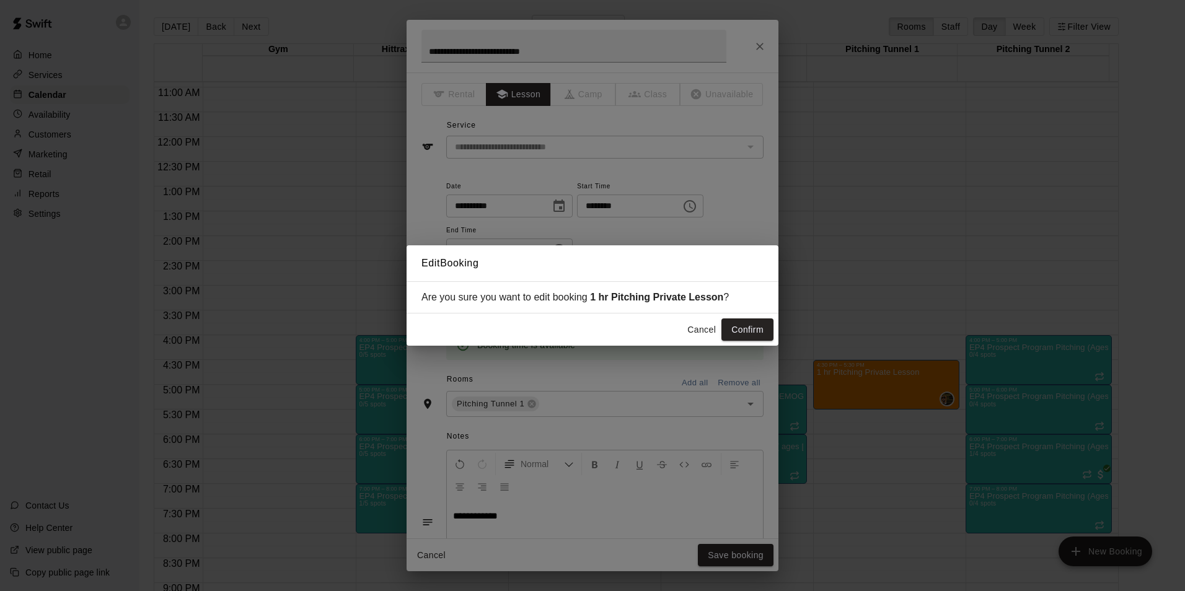
click at [742, 328] on button "Confirm" at bounding box center [747, 330] width 52 height 23
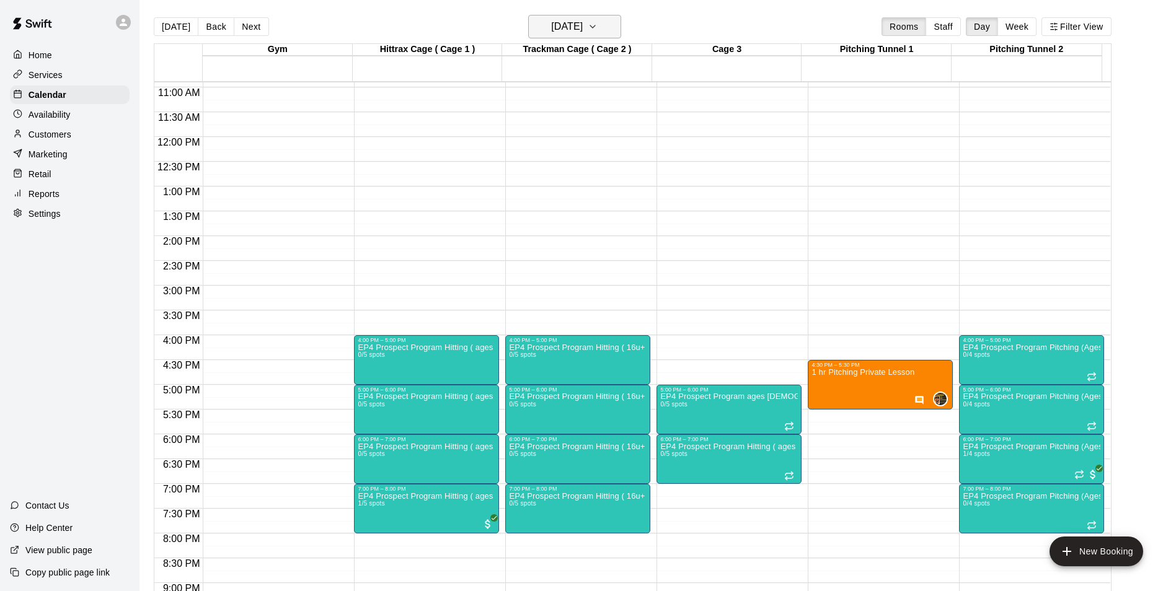
click at [597, 25] on icon "button" at bounding box center [592, 26] width 10 height 15
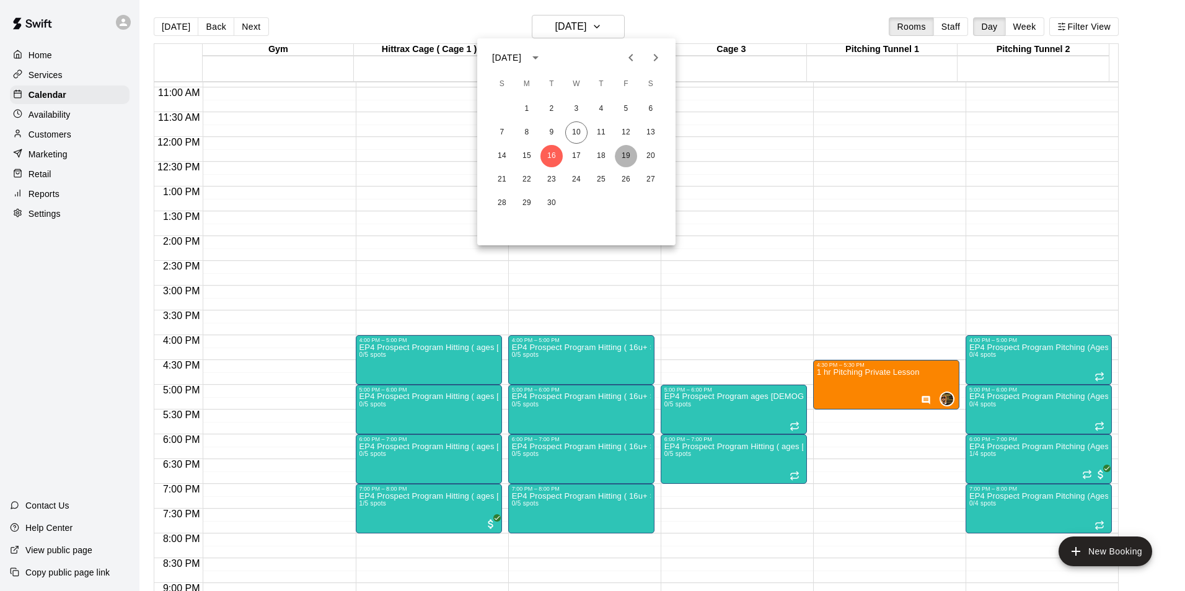
click at [627, 152] on button "19" at bounding box center [626, 156] width 22 height 22
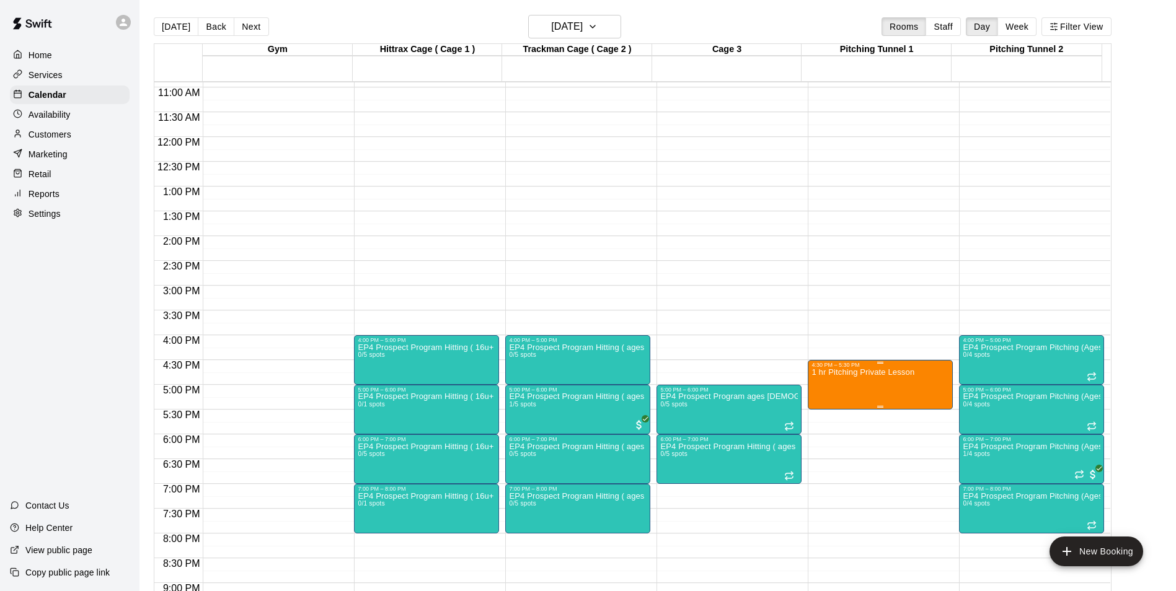
click at [853, 372] on p "1 hr Pitching Private Lesson" at bounding box center [862, 372] width 103 height 0
click at [825, 390] on icon "edit" at bounding box center [822, 387] width 15 height 15
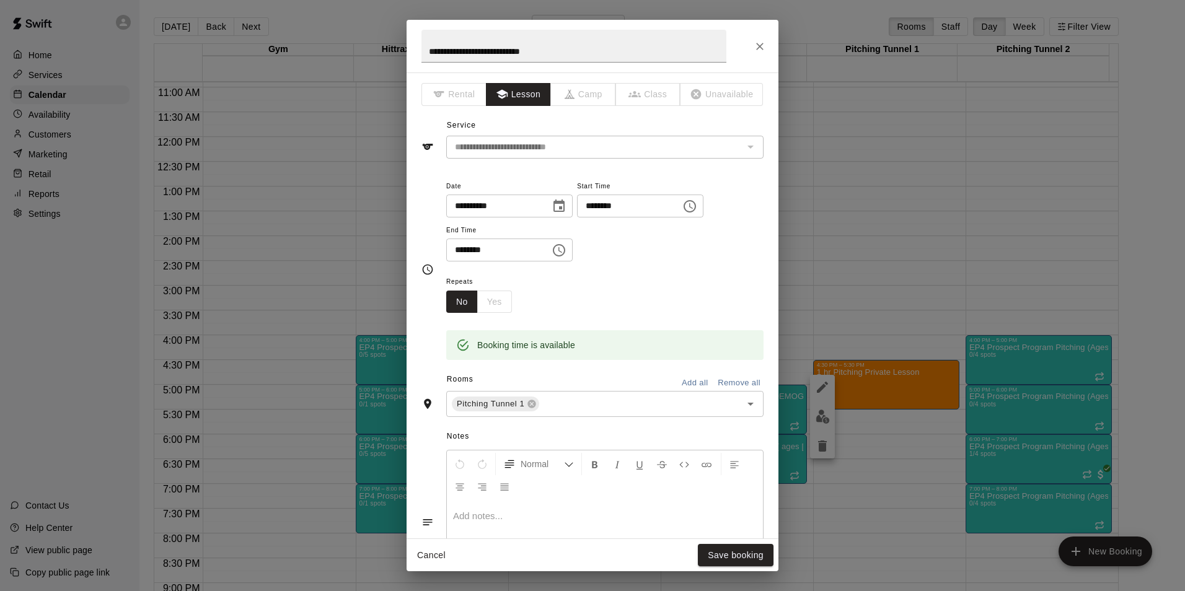
click at [468, 516] on p at bounding box center [605, 516] width 304 height 12
click at [734, 556] on button "Save booking" at bounding box center [736, 555] width 76 height 23
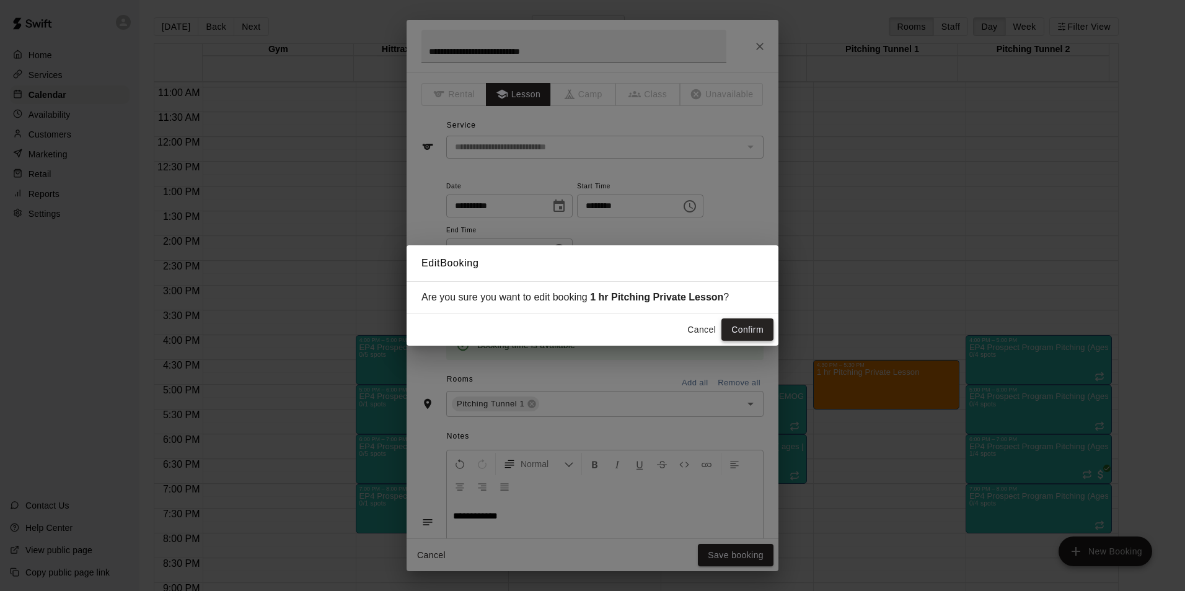
click at [753, 334] on button "Confirm" at bounding box center [747, 330] width 52 height 23
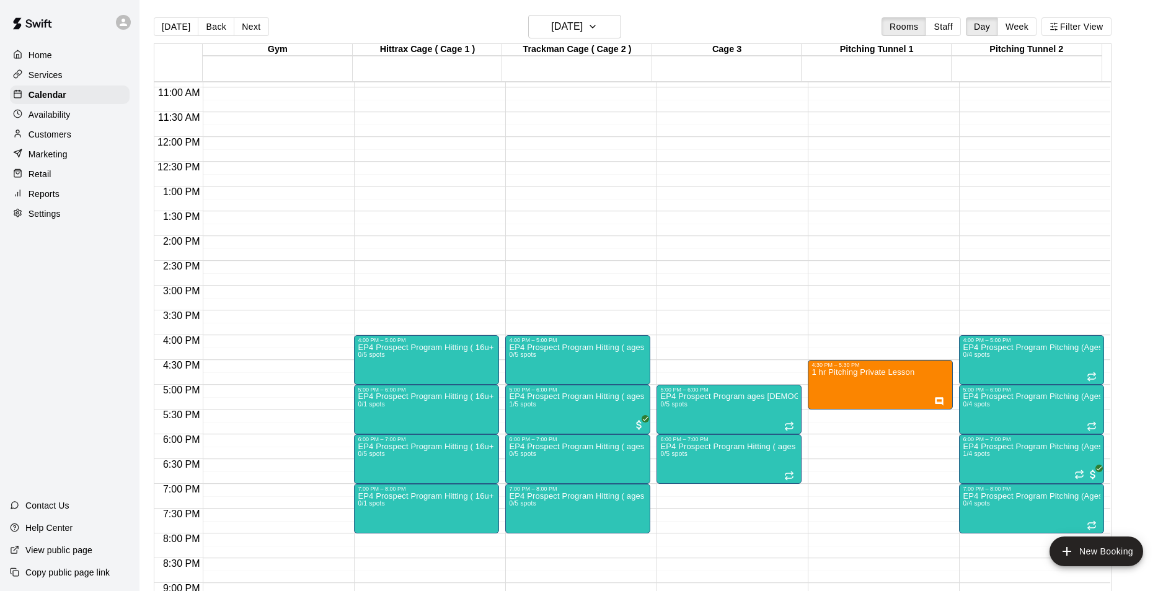
click at [819, 380] on icon "edit" at bounding box center [822, 383] width 15 height 15
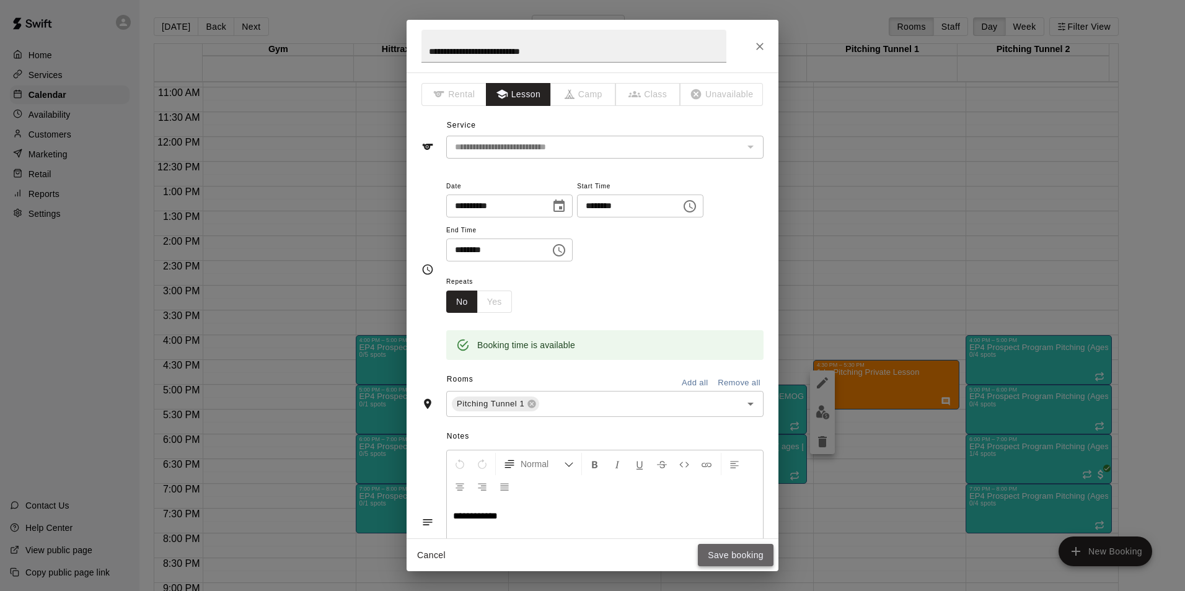
click at [739, 558] on button "Save booking" at bounding box center [736, 555] width 76 height 23
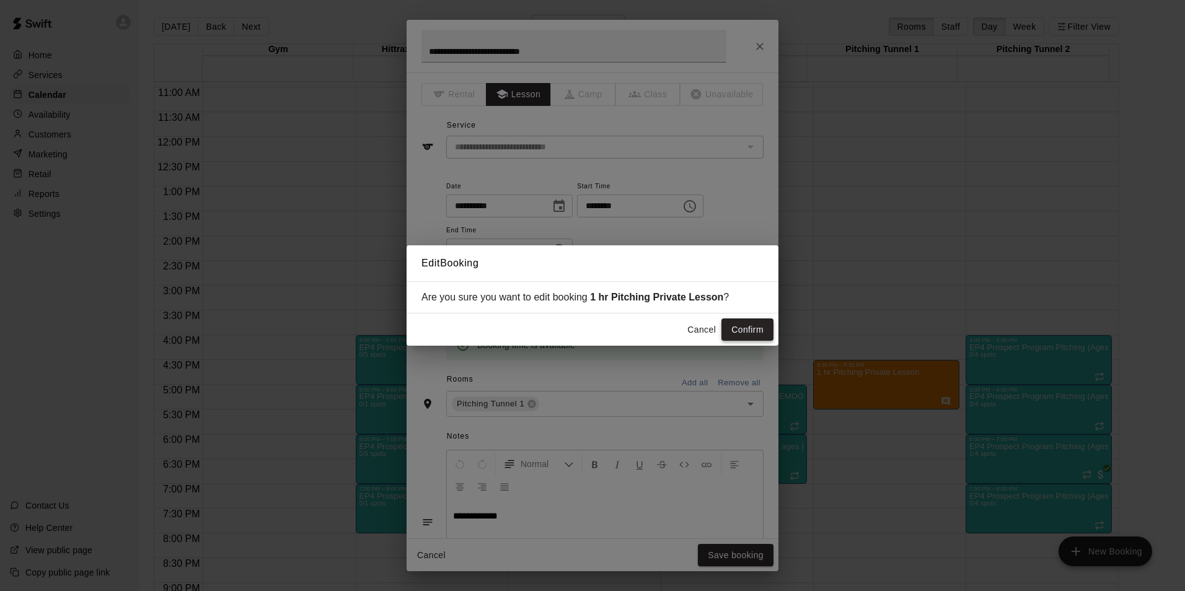
click at [758, 332] on button "Confirm" at bounding box center [747, 330] width 52 height 23
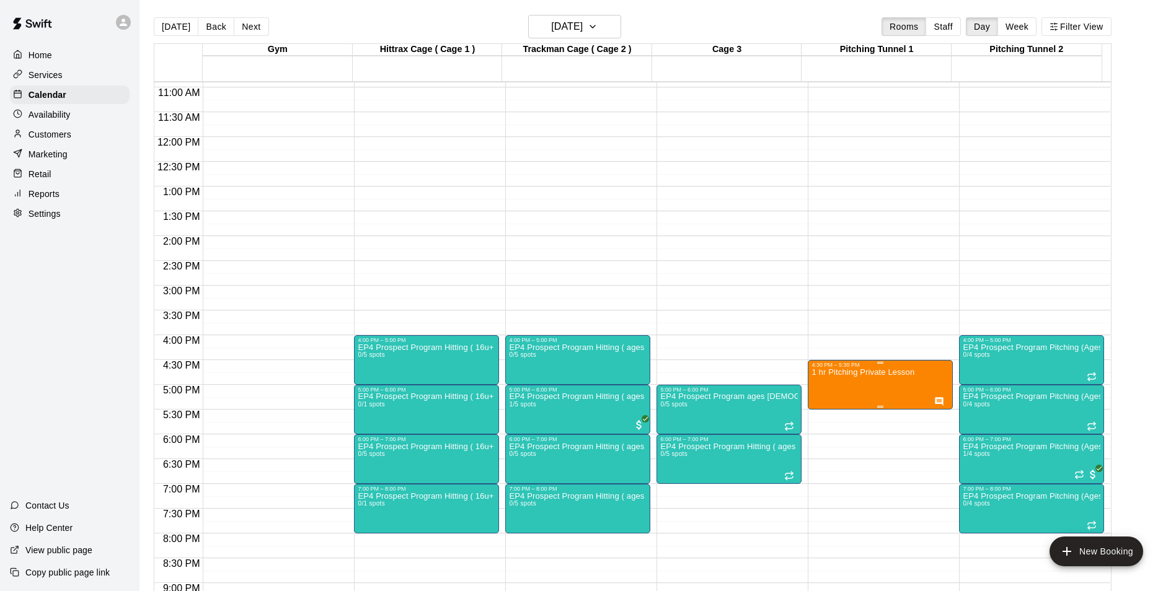
click at [819, 413] on img "edit" at bounding box center [822, 412] width 14 height 14
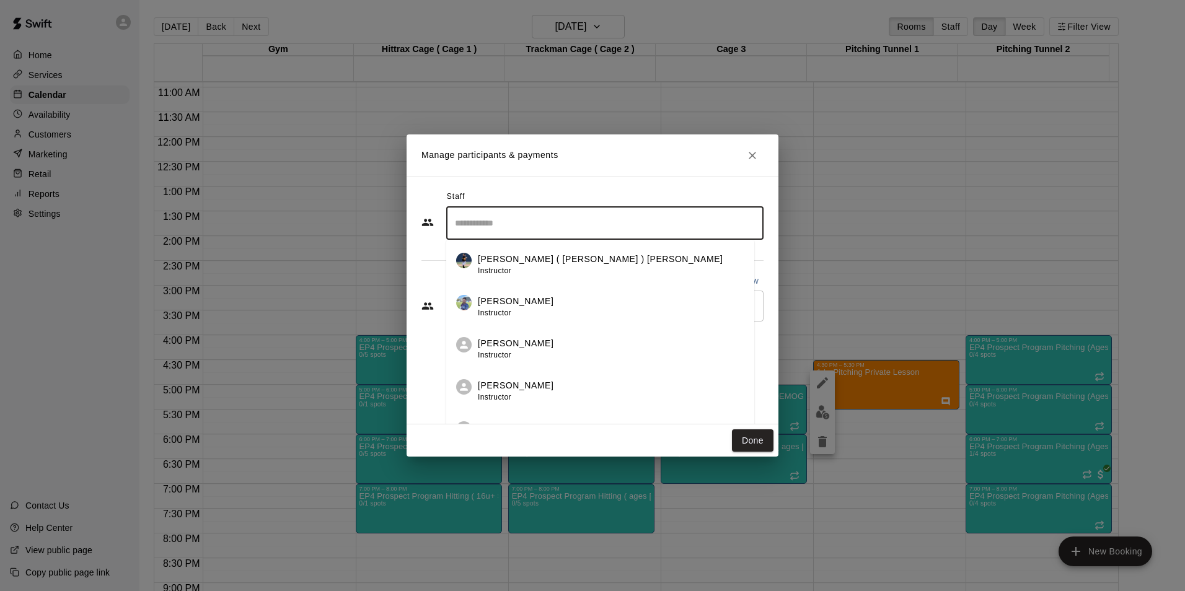
click at [516, 231] on input "Search staff" at bounding box center [605, 224] width 306 height 22
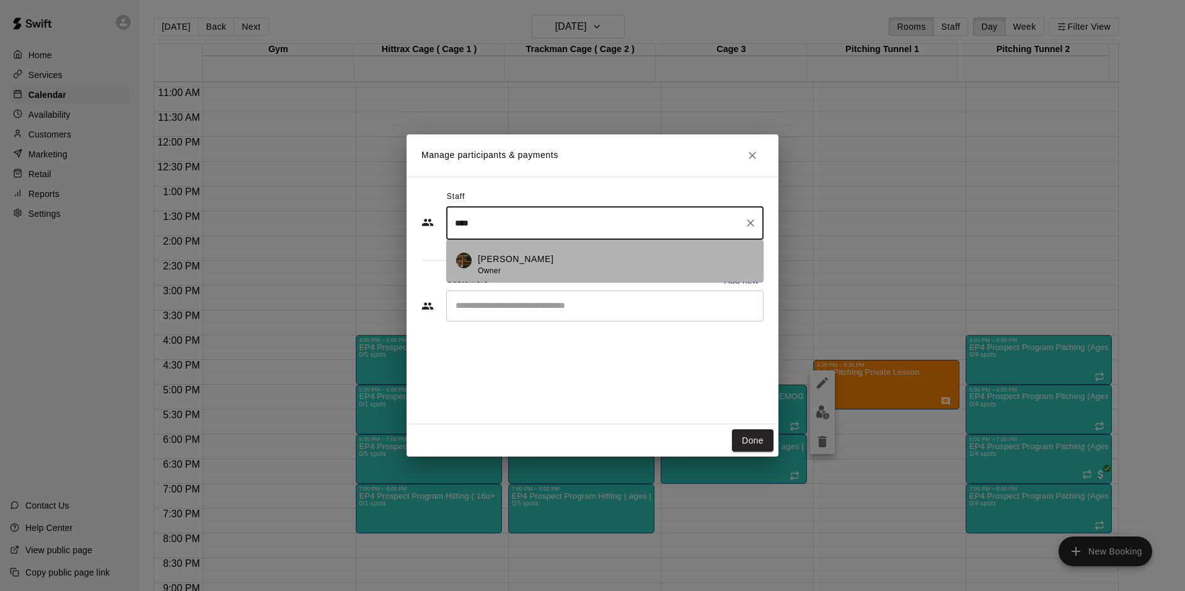
click at [548, 260] on p "[PERSON_NAME]" at bounding box center [516, 259] width 76 height 13
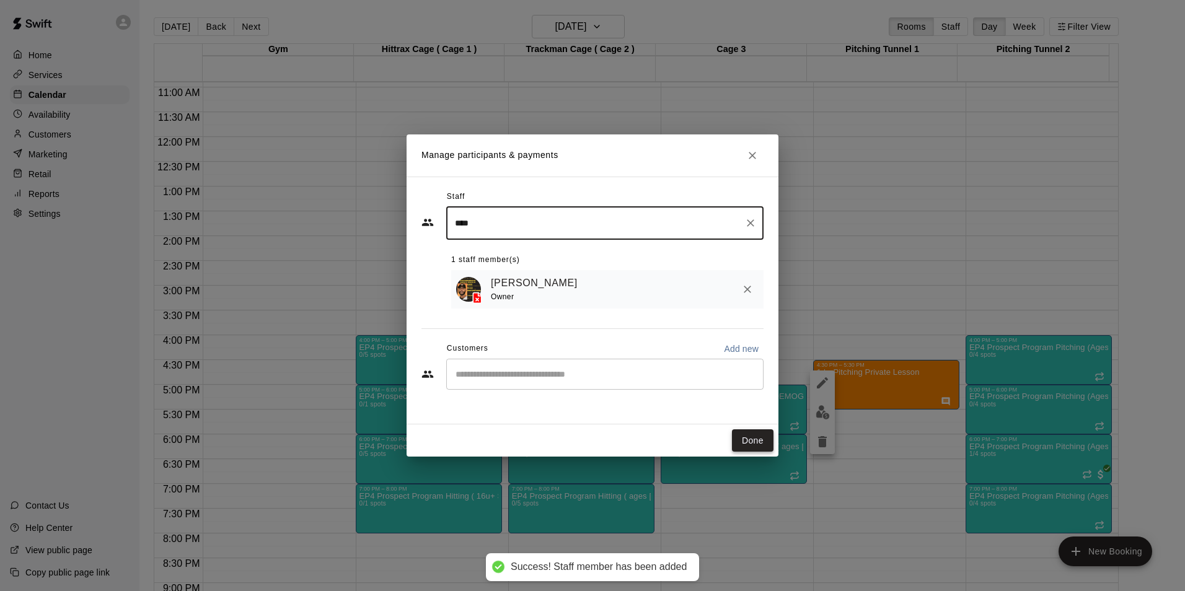
type input "****"
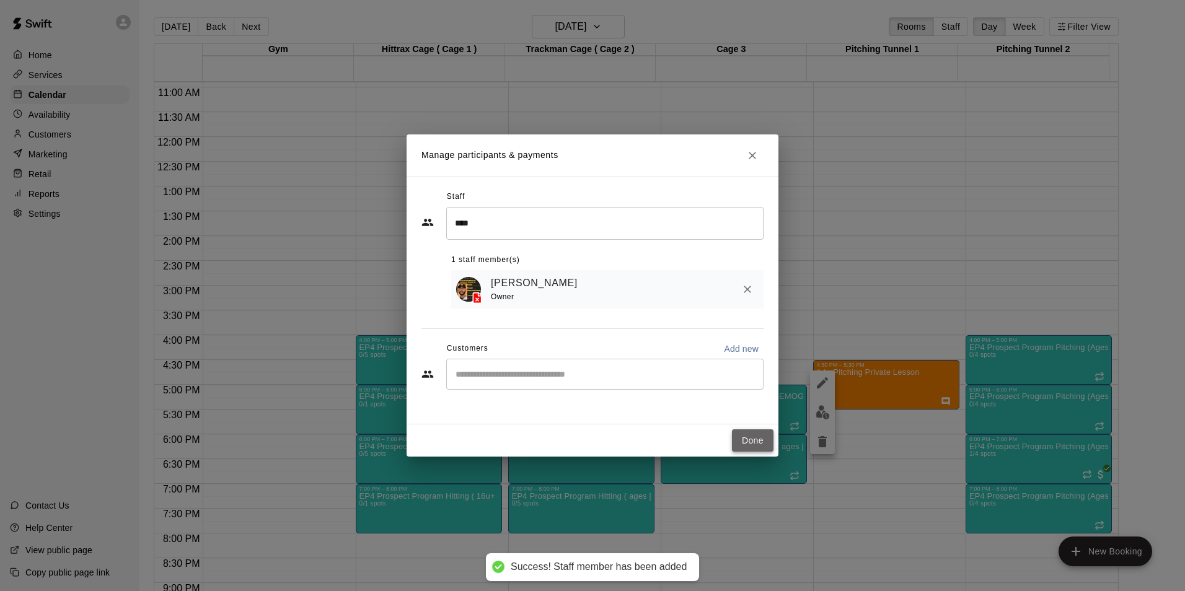
click at [760, 440] on button "Done" at bounding box center [753, 440] width 42 height 23
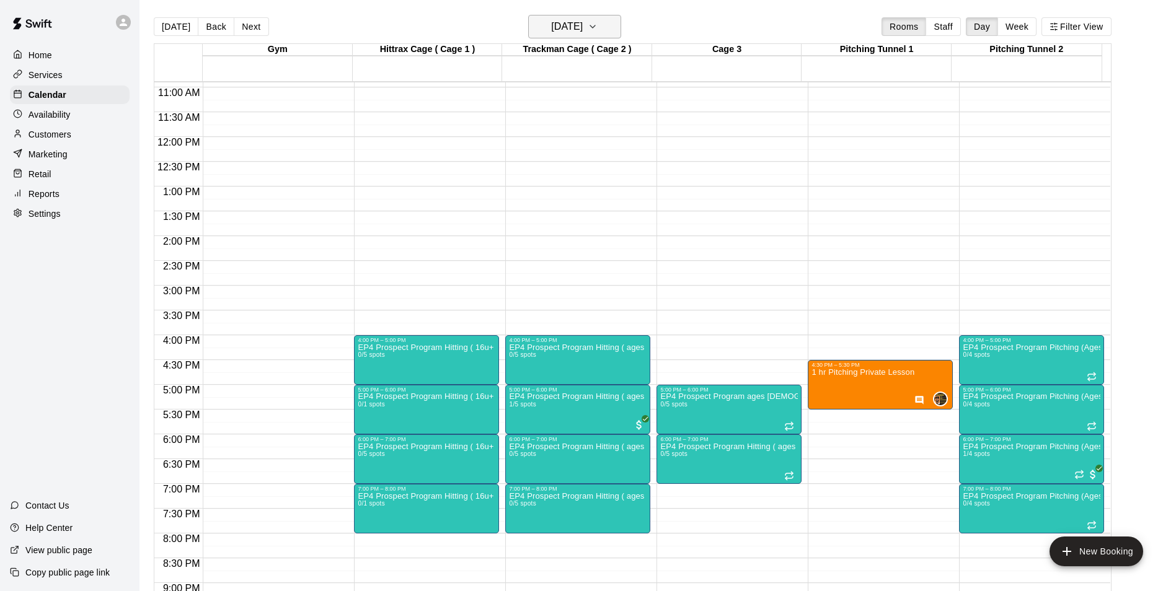
click at [615, 30] on button "[DATE]" at bounding box center [574, 27] width 93 height 24
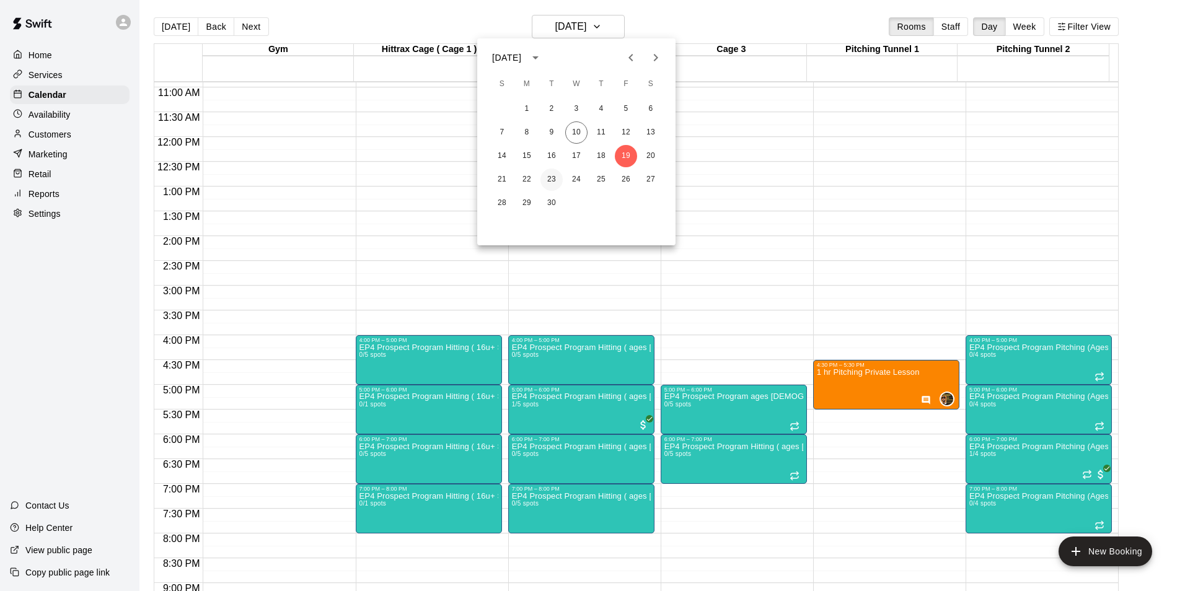
click at [552, 179] on button "23" at bounding box center [551, 180] width 22 height 22
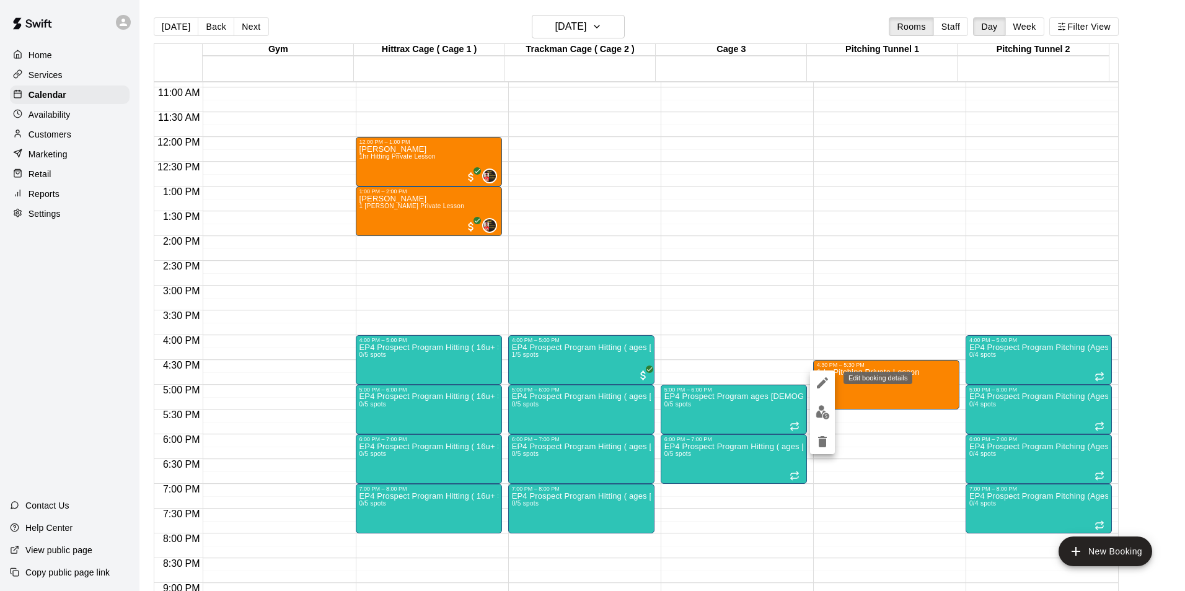
click at [819, 384] on icon "edit" at bounding box center [822, 383] width 15 height 15
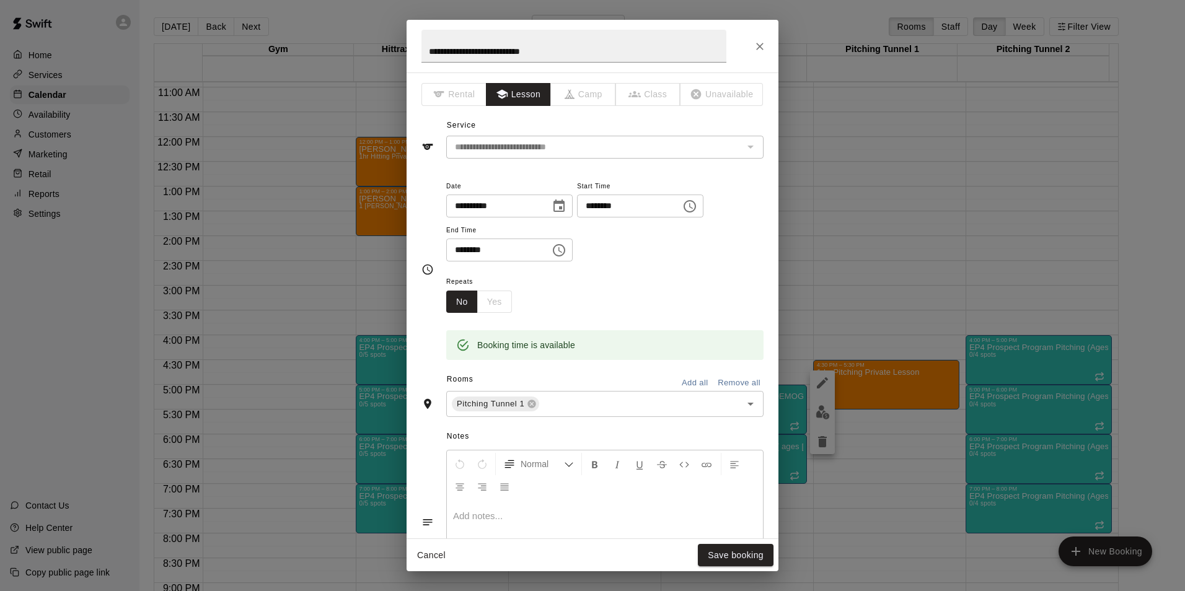
click at [475, 519] on p at bounding box center [605, 516] width 304 height 12
click at [709, 559] on button "Save booking" at bounding box center [736, 555] width 76 height 23
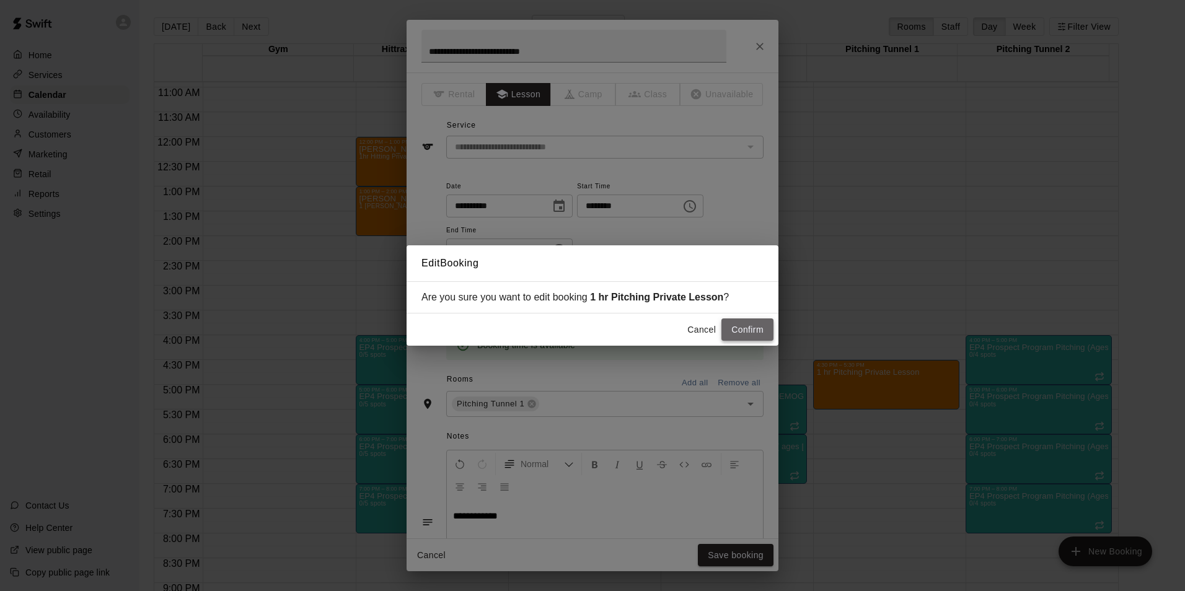
click at [760, 329] on button "Confirm" at bounding box center [747, 330] width 52 height 23
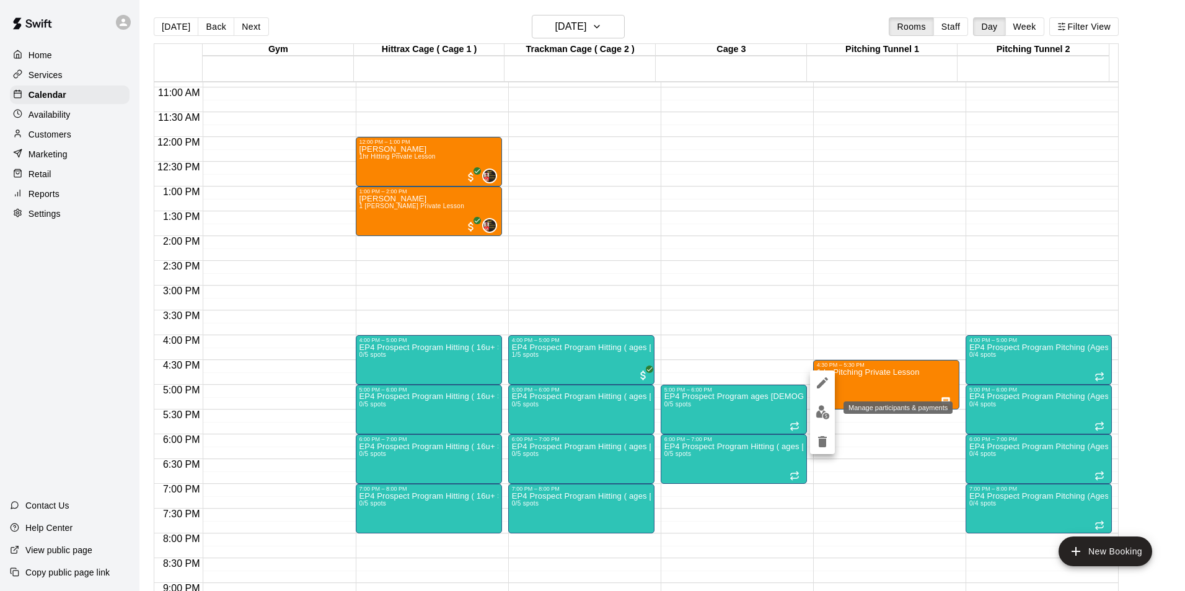
click at [820, 412] on img "edit" at bounding box center [822, 412] width 14 height 14
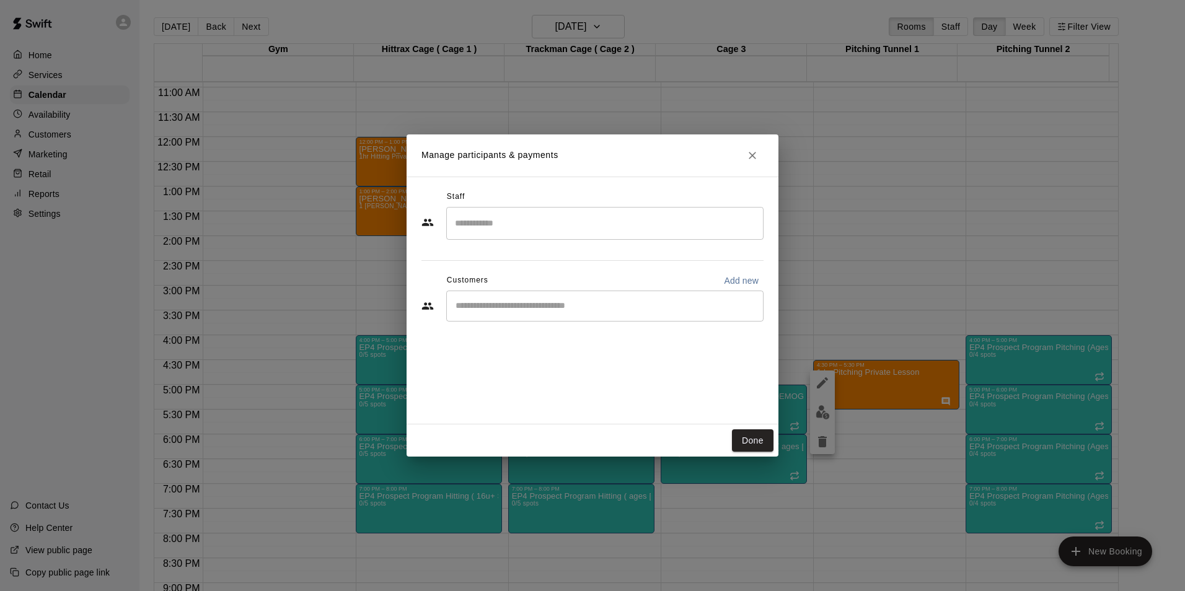
click at [480, 226] on input "Search staff" at bounding box center [605, 224] width 306 height 22
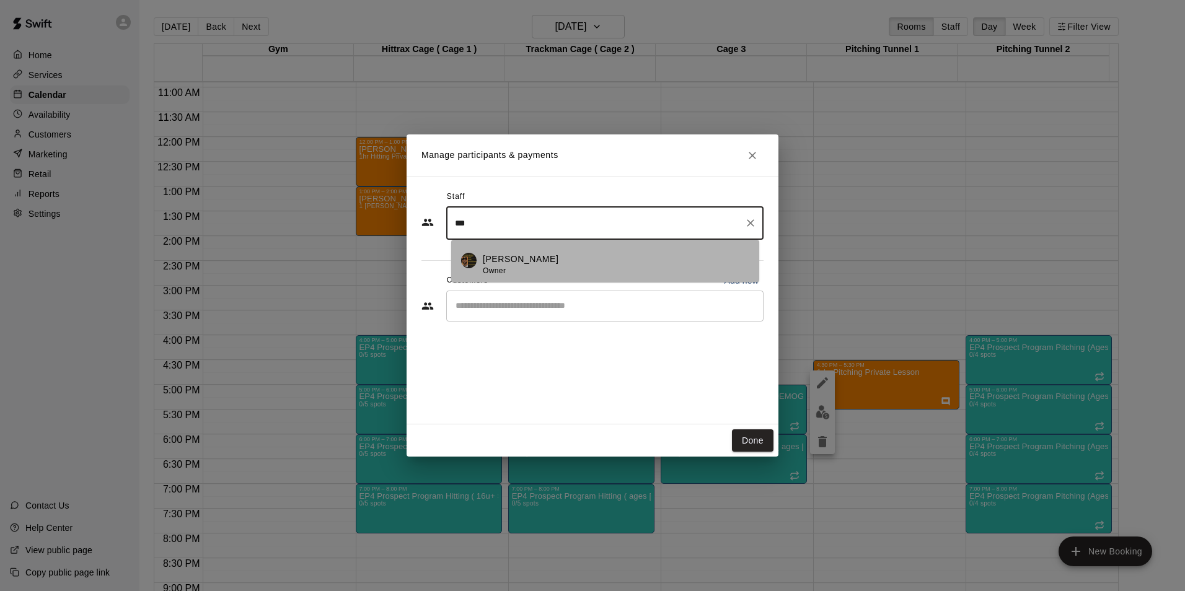
click at [531, 273] on div "[PERSON_NAME] Owner" at bounding box center [521, 265] width 76 height 24
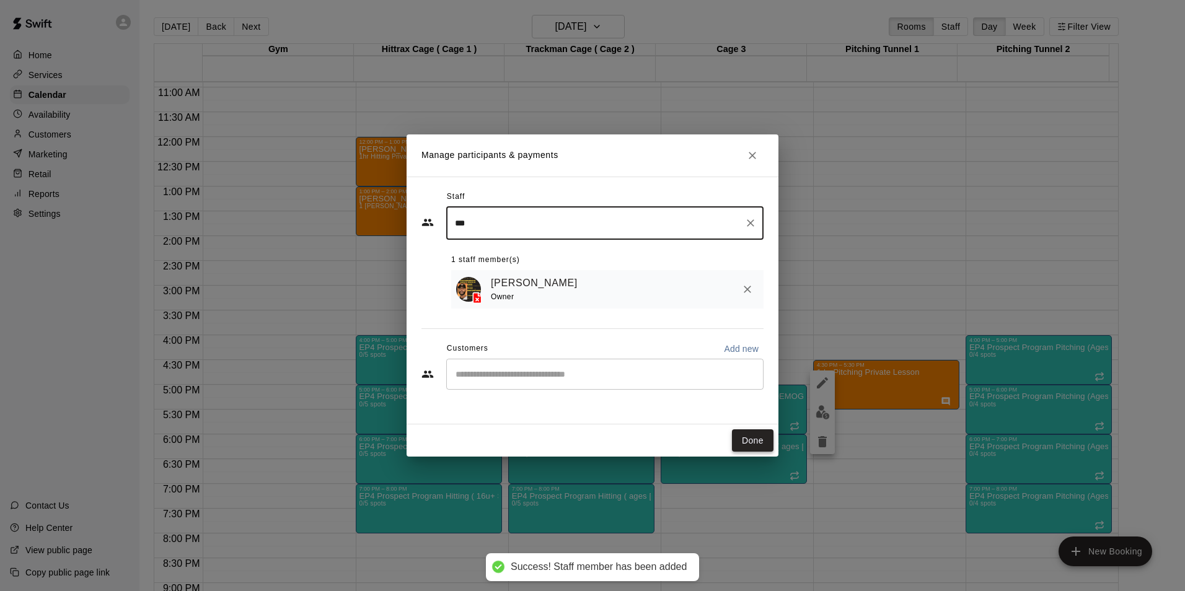
type input "***"
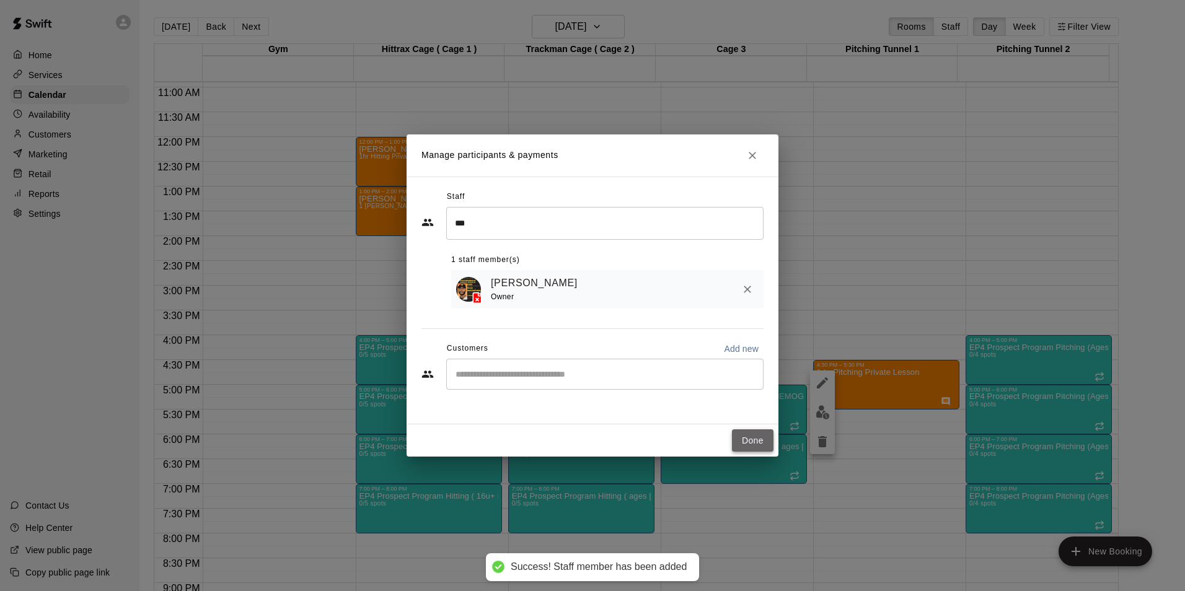
click at [752, 440] on button "Done" at bounding box center [753, 440] width 42 height 23
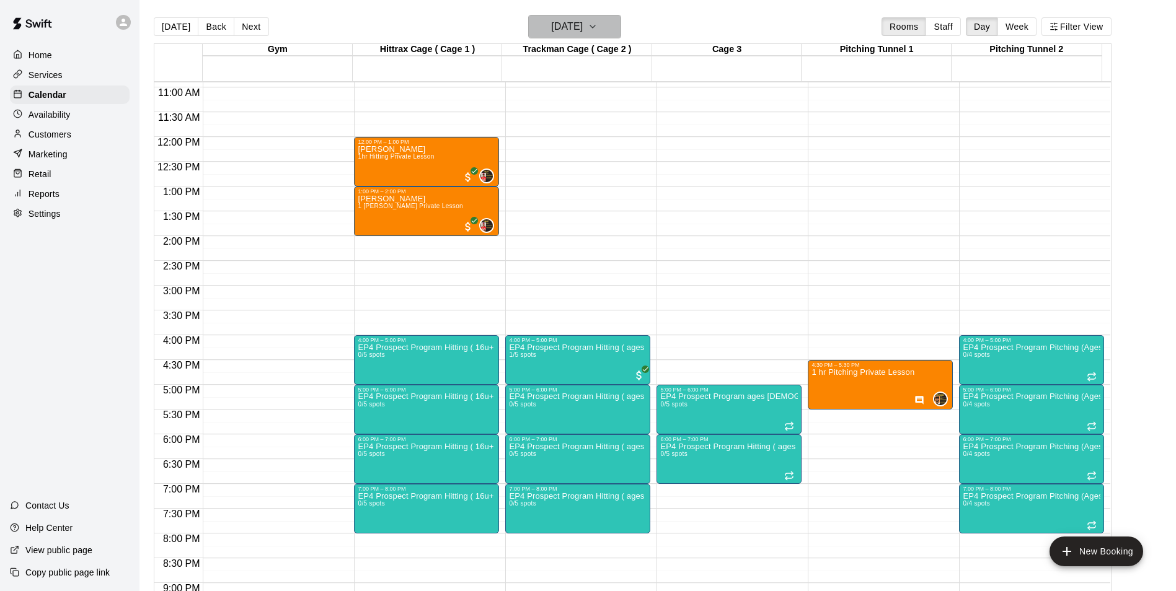
click at [597, 25] on icon "button" at bounding box center [592, 26] width 10 height 15
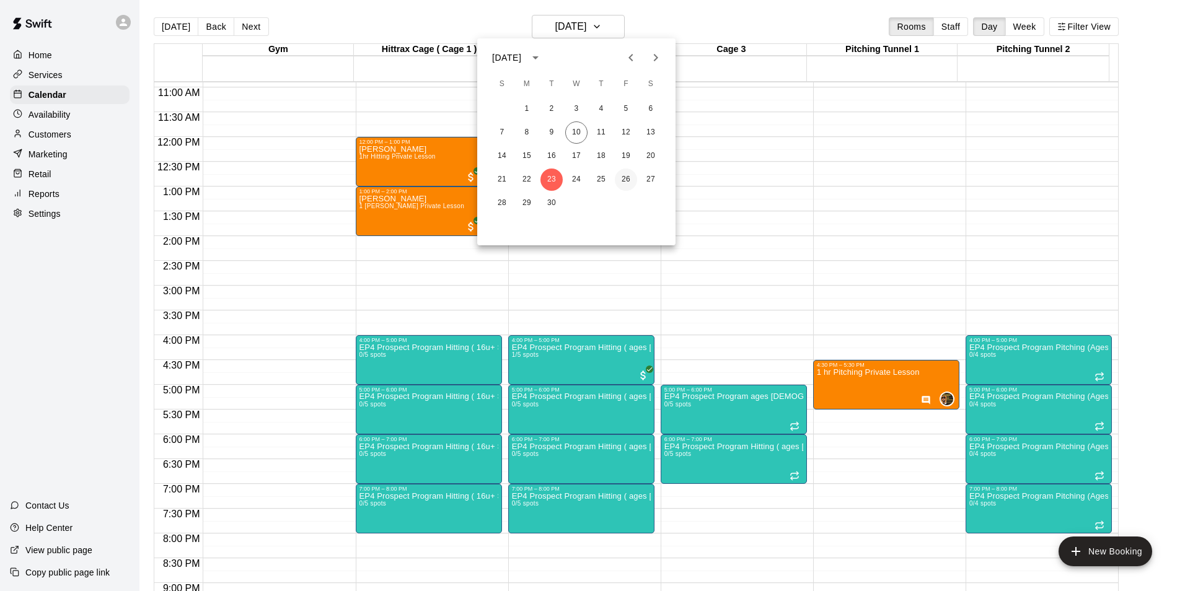
click at [626, 180] on button "26" at bounding box center [626, 180] width 22 height 22
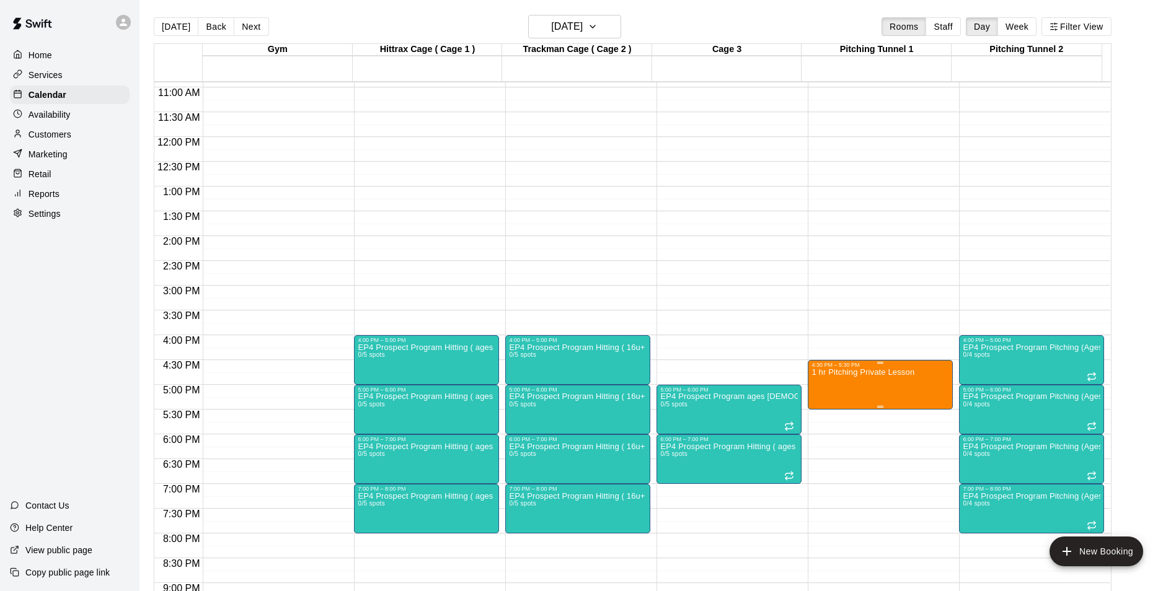
click at [822, 411] on img "edit" at bounding box center [822, 412] width 14 height 14
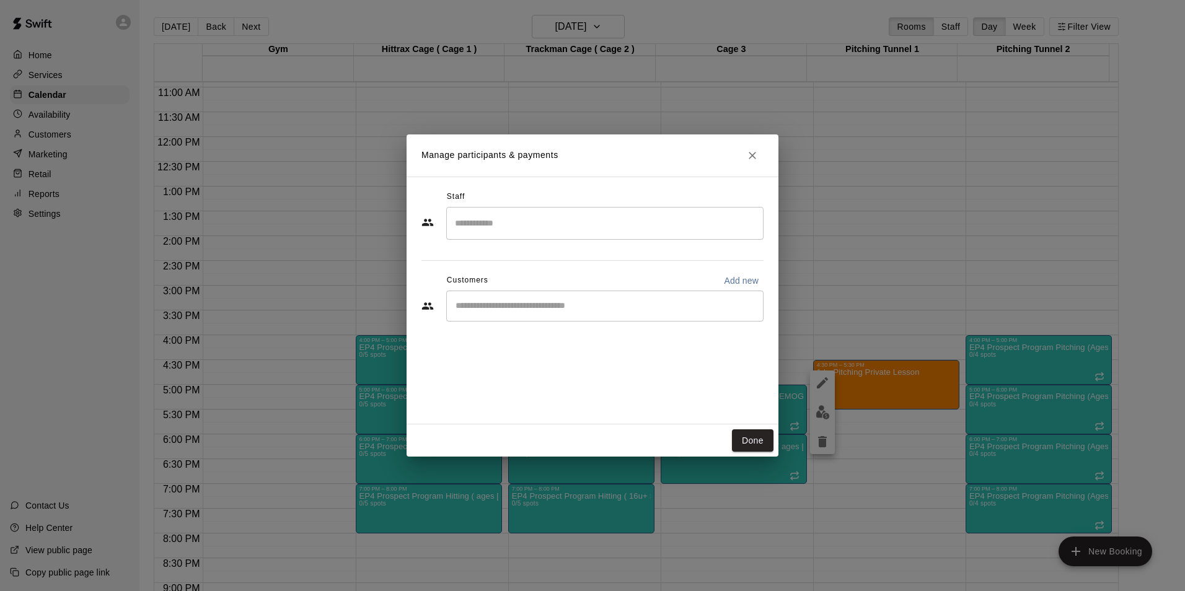
click at [527, 231] on input "Search staff" at bounding box center [605, 224] width 306 height 22
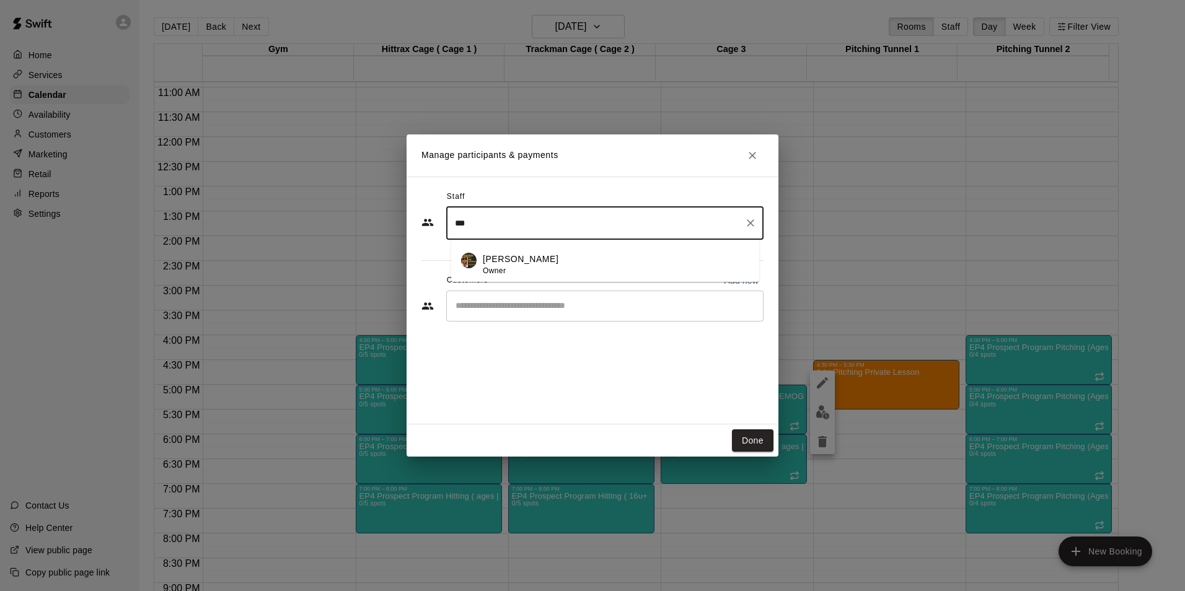
click at [530, 263] on p "[PERSON_NAME]" at bounding box center [521, 259] width 76 height 13
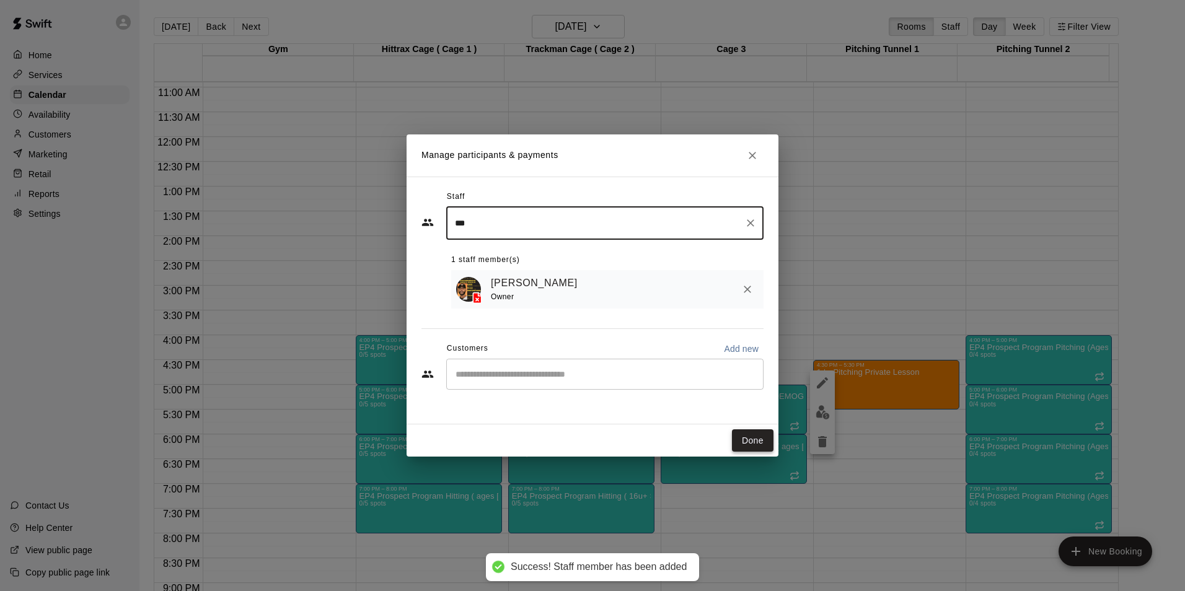
type input "***"
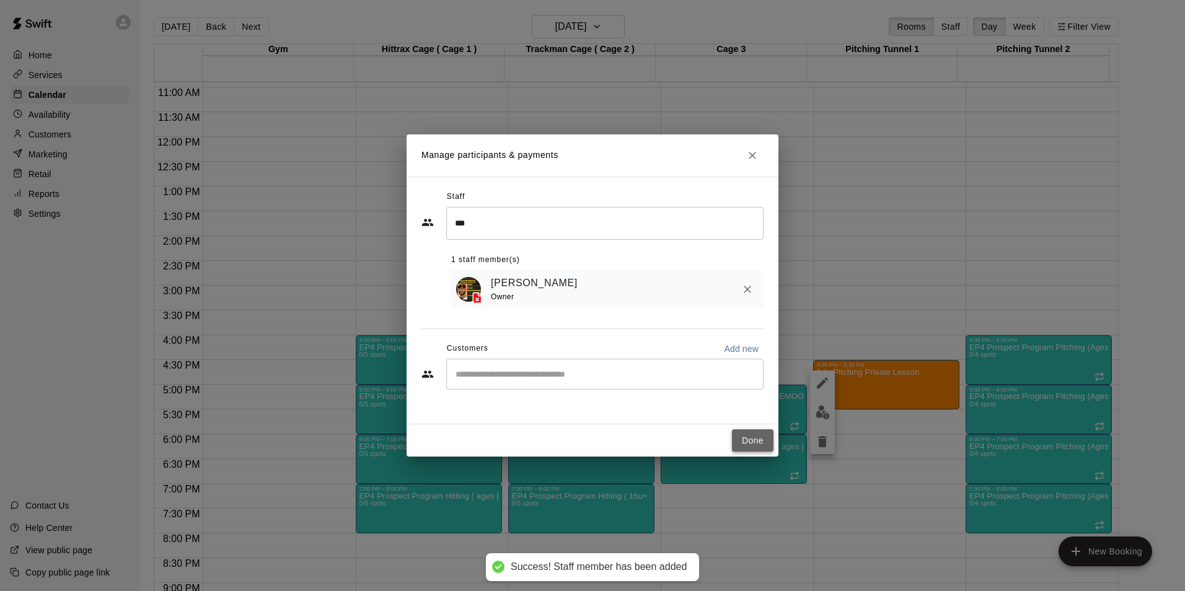
click at [757, 444] on button "Done" at bounding box center [753, 440] width 42 height 23
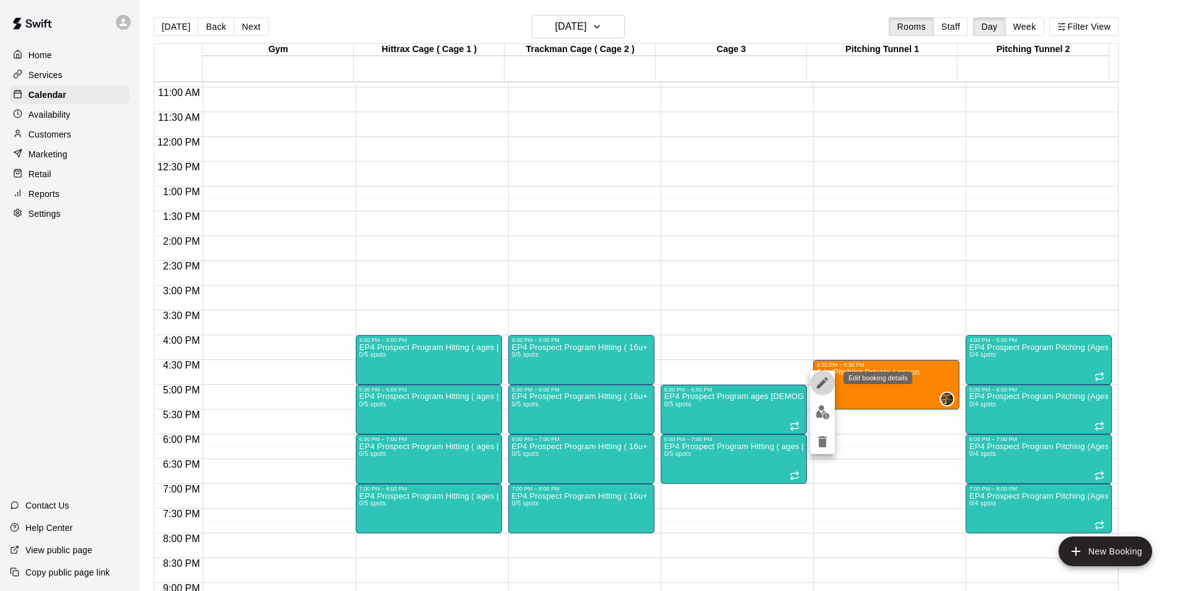
click at [819, 387] on icon "edit" at bounding box center [822, 382] width 11 height 11
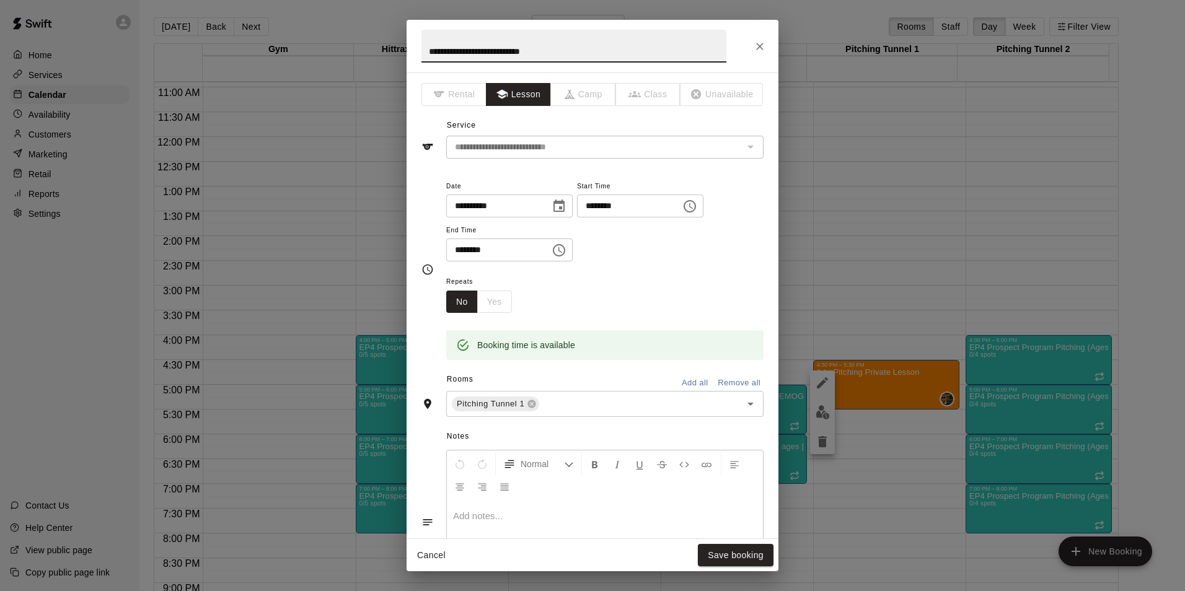
click at [480, 512] on p at bounding box center [605, 516] width 304 height 12
click at [716, 548] on button "Save booking" at bounding box center [736, 555] width 76 height 23
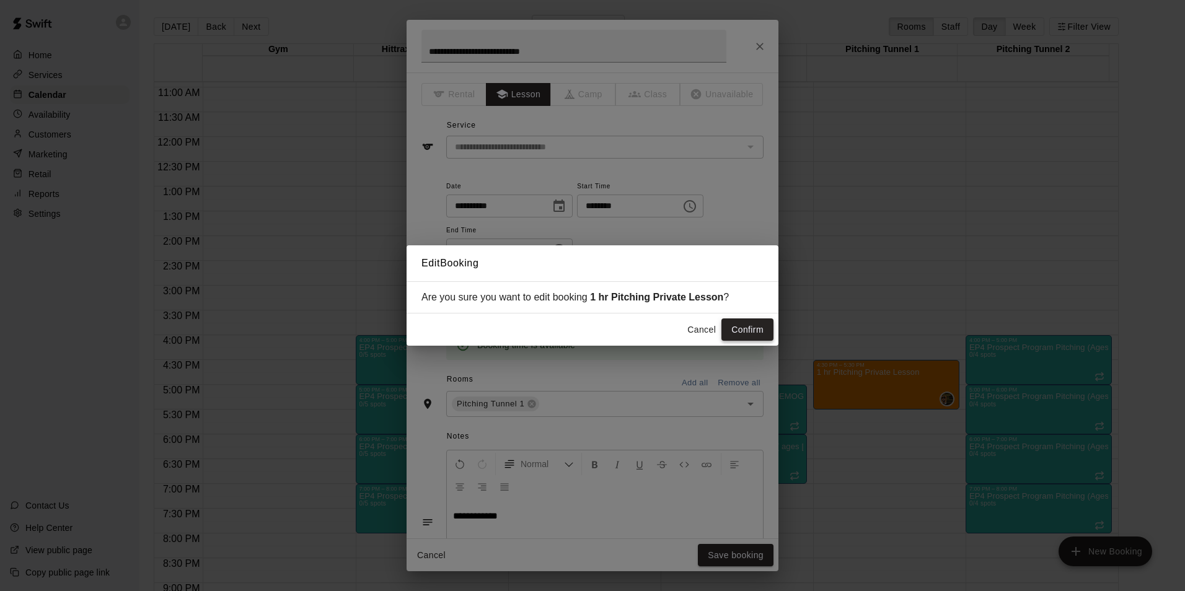
click at [741, 336] on button "Confirm" at bounding box center [747, 330] width 52 height 23
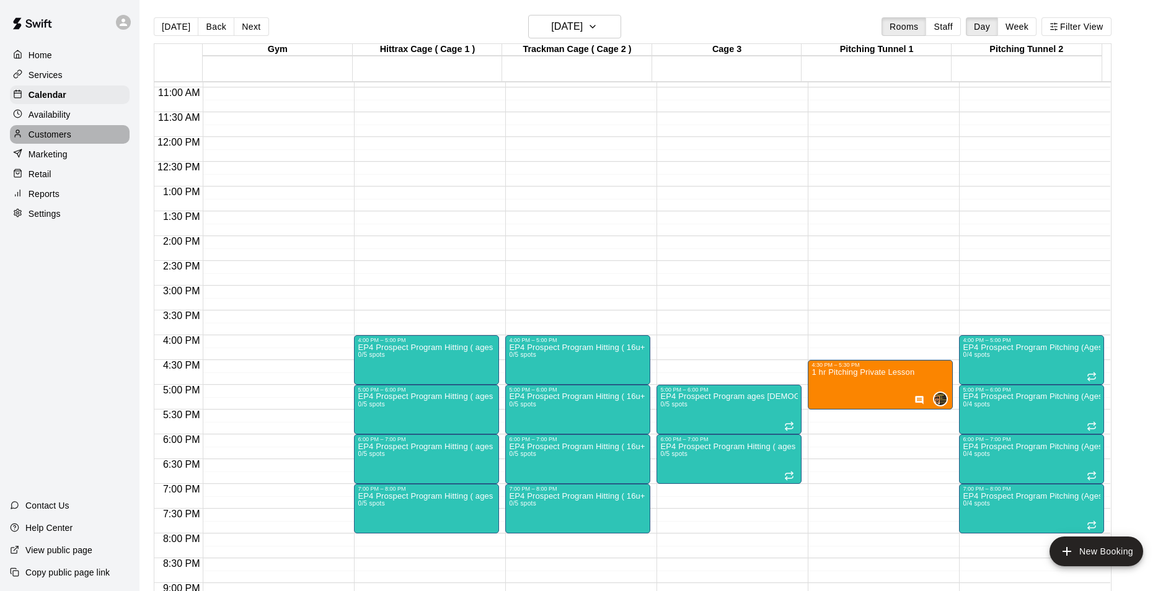
click at [44, 134] on p "Customers" at bounding box center [50, 134] width 43 height 12
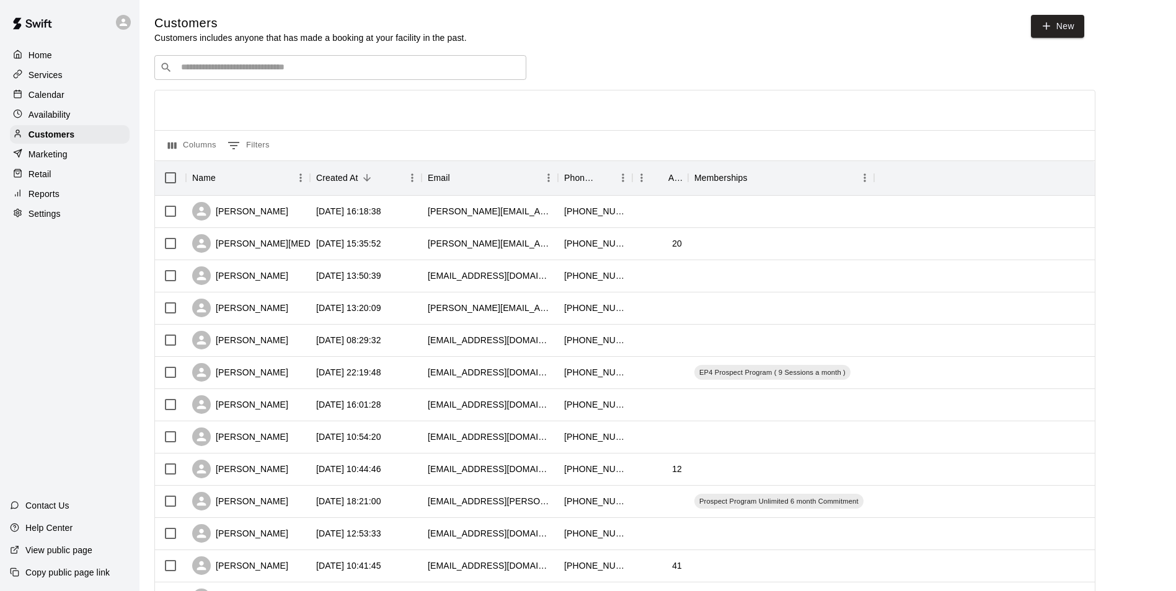
click at [341, 71] on input "Search customers by name or email" at bounding box center [348, 67] width 343 height 12
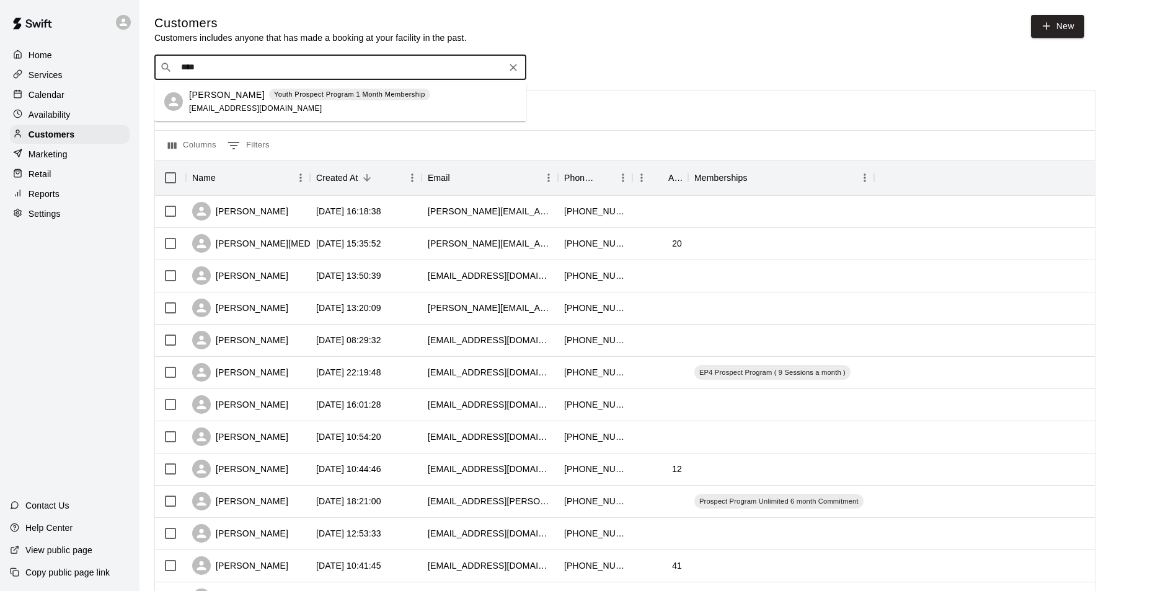
type input "*****"
click at [218, 108] on span "[EMAIL_ADDRESS][DOMAIN_NAME]" at bounding box center [255, 108] width 133 height 9
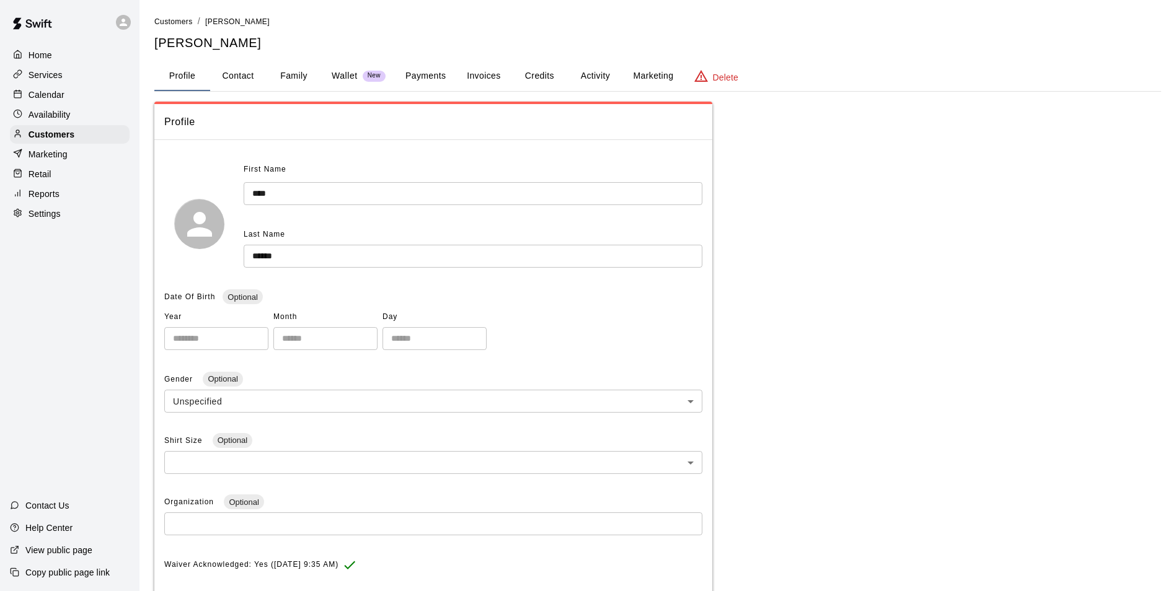
click at [434, 76] on button "Payments" at bounding box center [425, 76] width 60 height 30
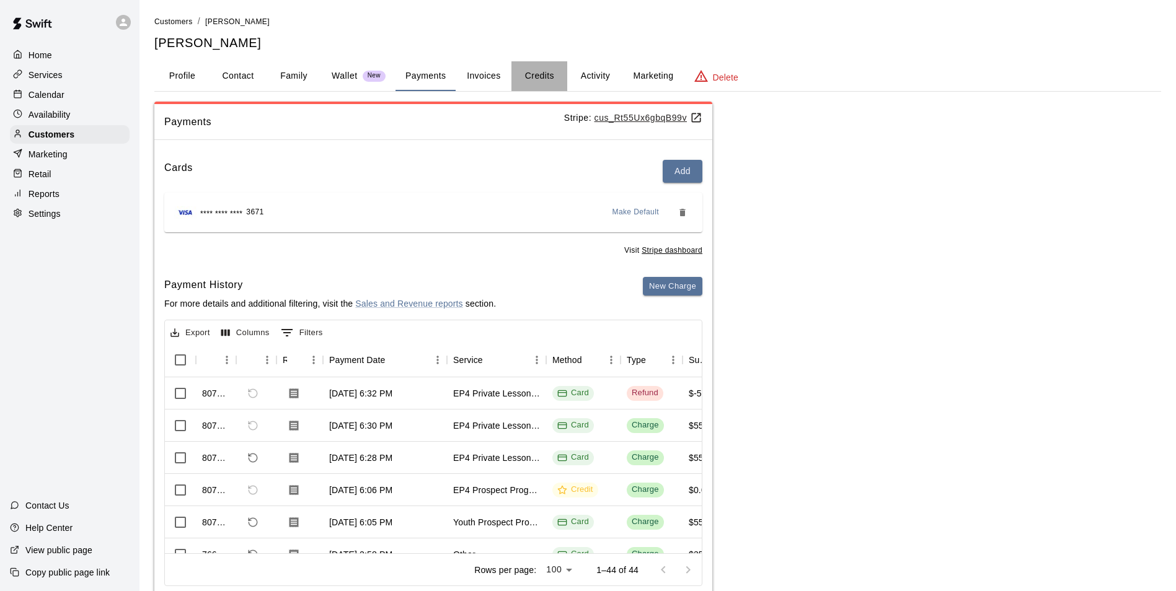
click at [535, 74] on button "Credits" at bounding box center [539, 76] width 56 height 30
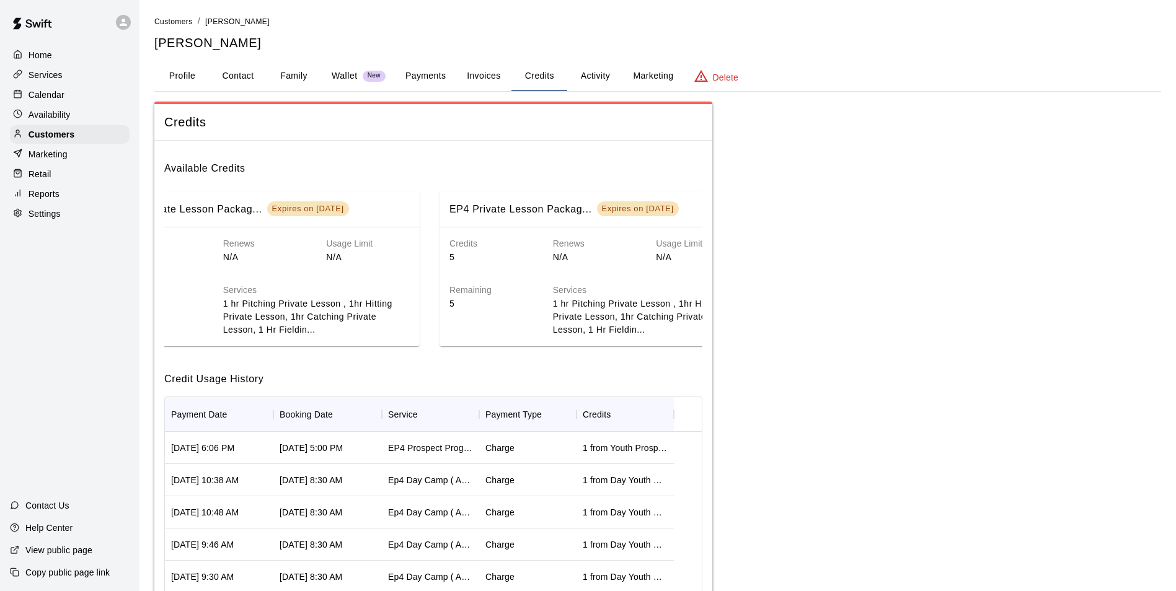
click at [433, 76] on button "Payments" at bounding box center [425, 76] width 60 height 30
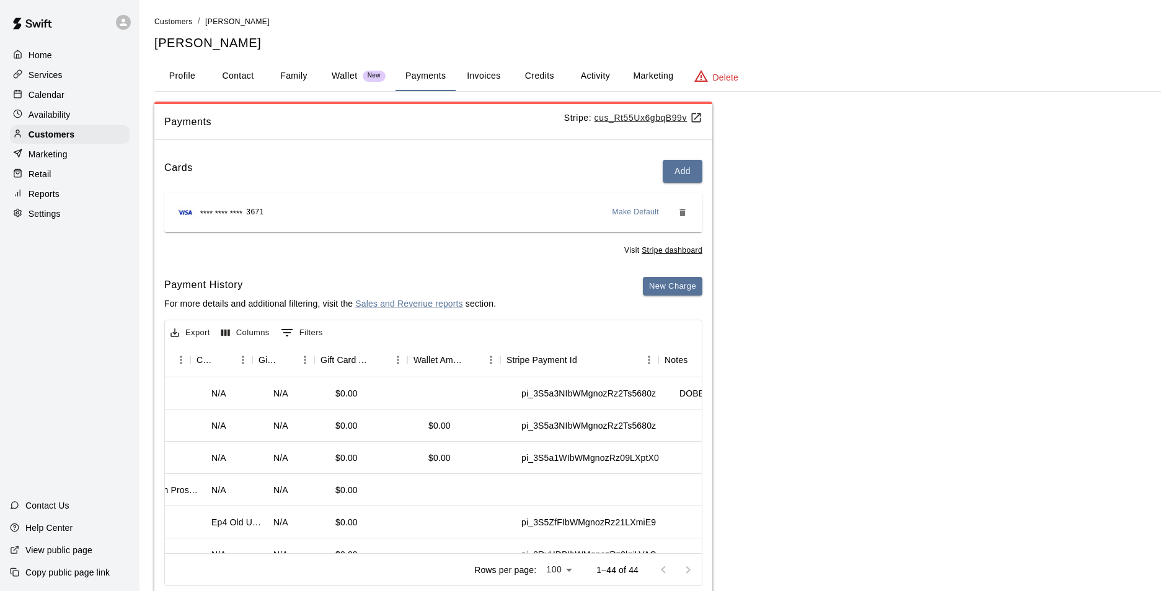
scroll to position [0, 930]
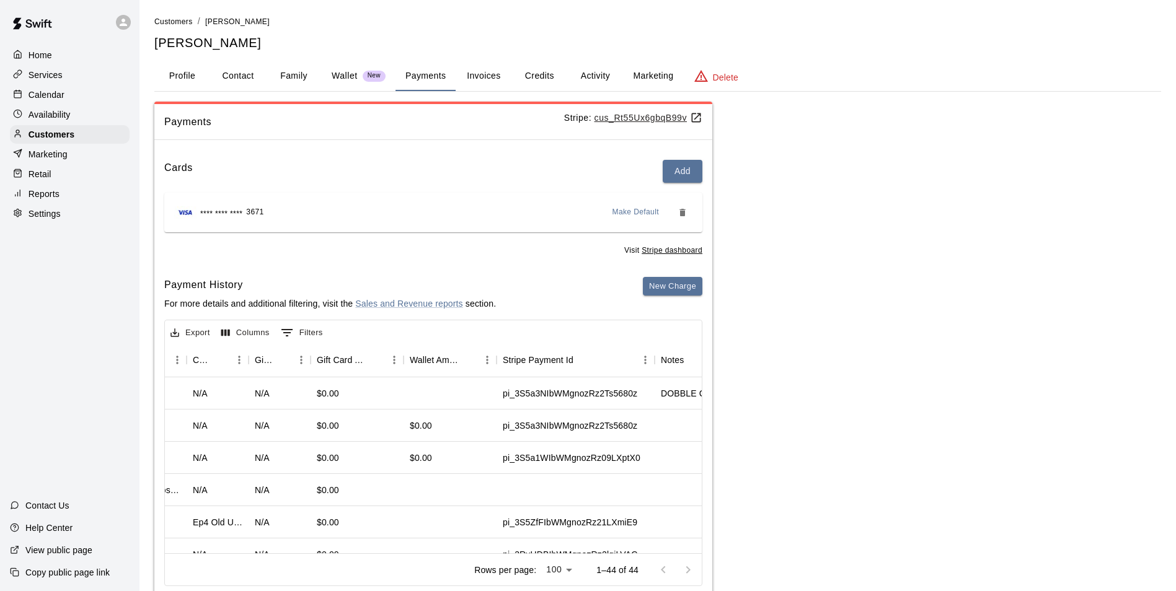
click at [56, 92] on p "Calendar" at bounding box center [47, 95] width 36 height 12
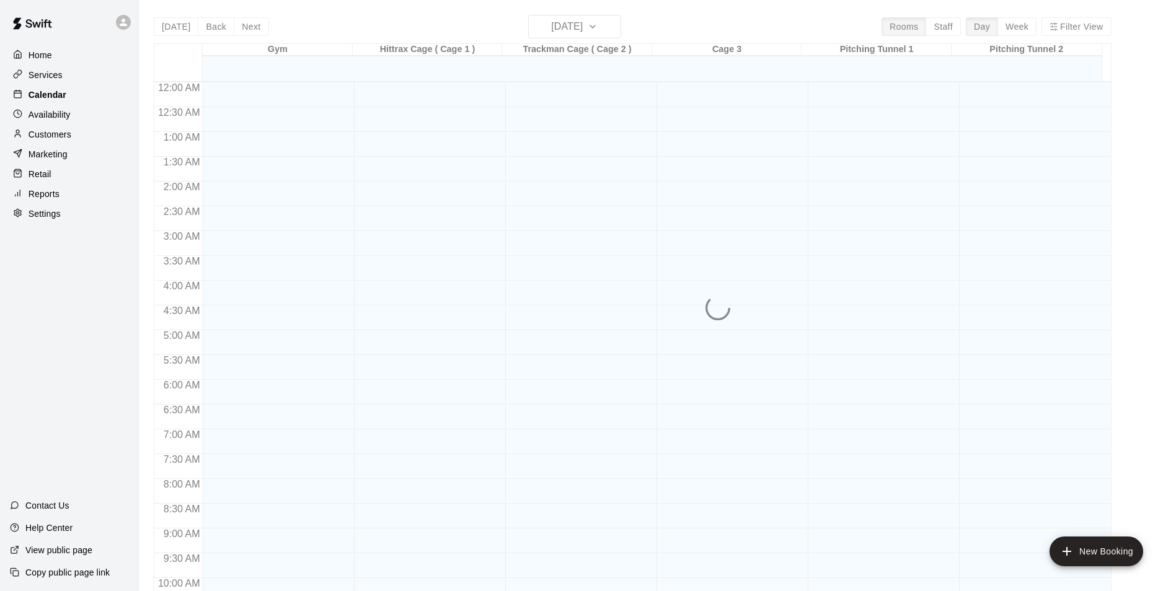
scroll to position [588, 0]
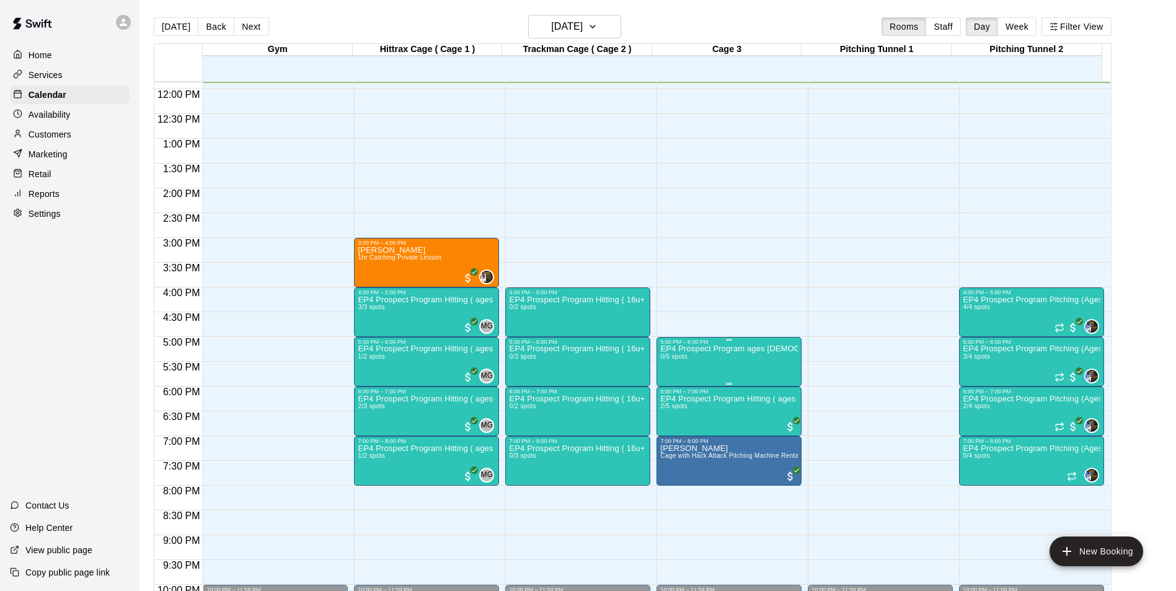
click at [719, 412] on div at bounding box center [592, 295] width 1185 height 591
click at [624, 24] on div at bounding box center [592, 295] width 1185 height 591
